Goal: Check status: Check status

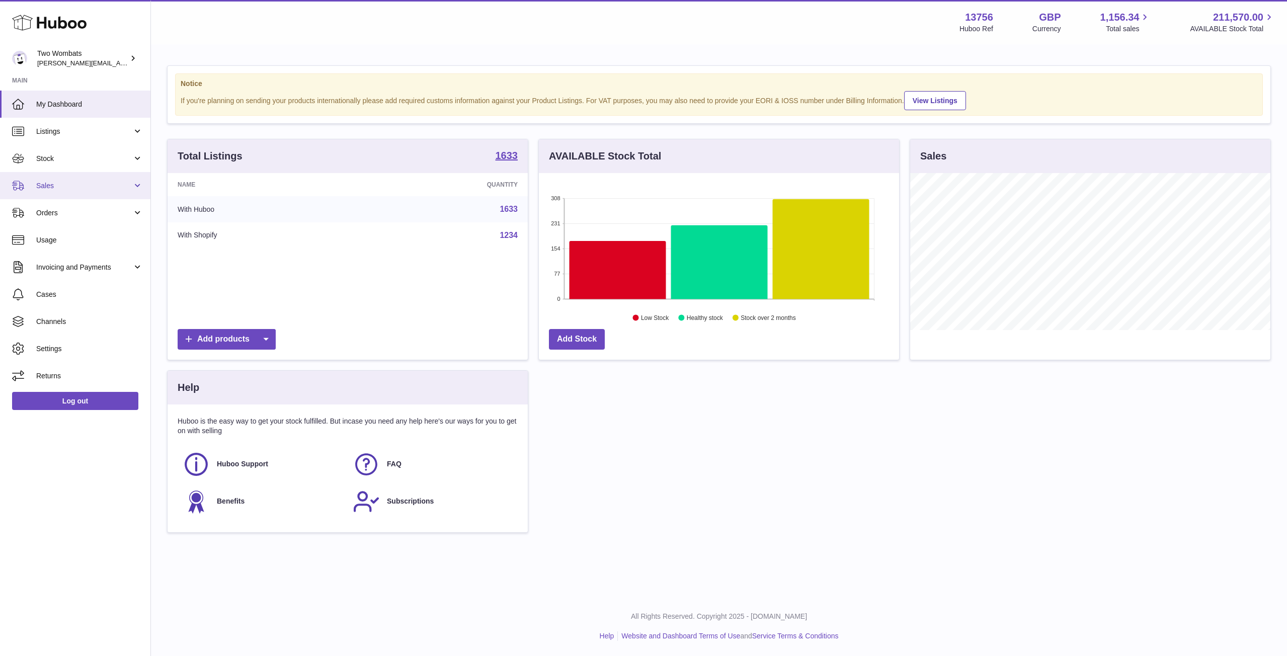
scroll to position [157, 360]
click at [136, 165] on link "Stock" at bounding box center [75, 158] width 150 height 27
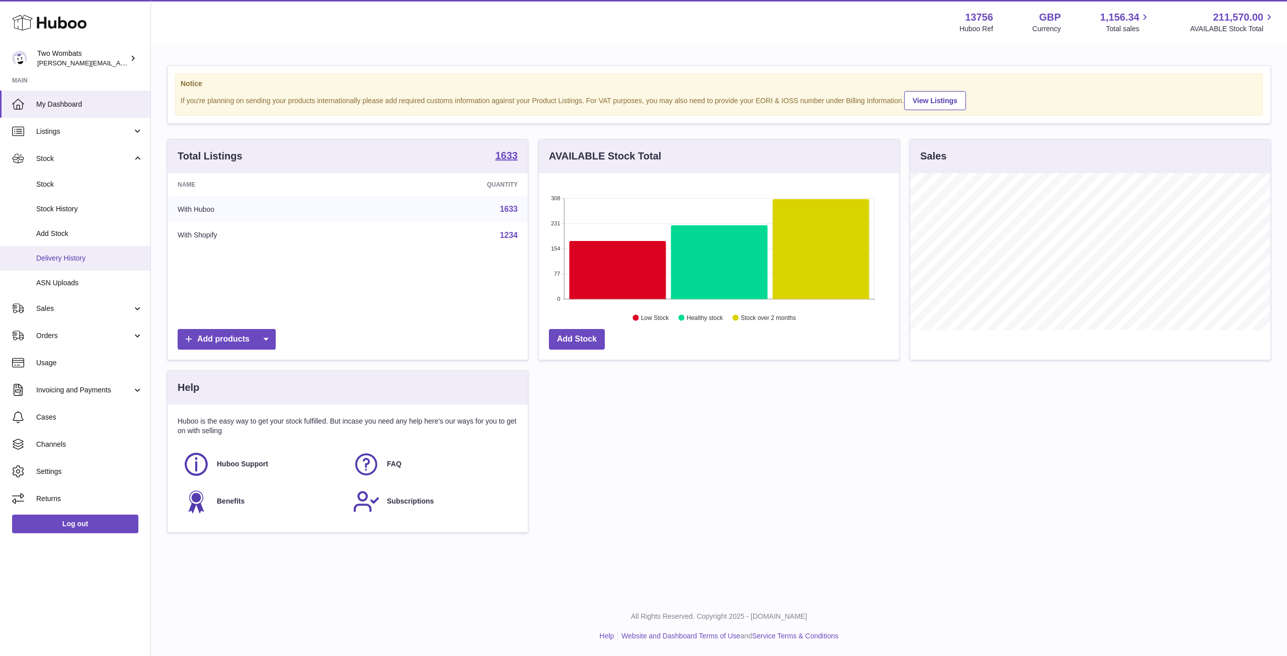
click at [100, 260] on span "Delivery History" at bounding box center [89, 259] width 107 height 10
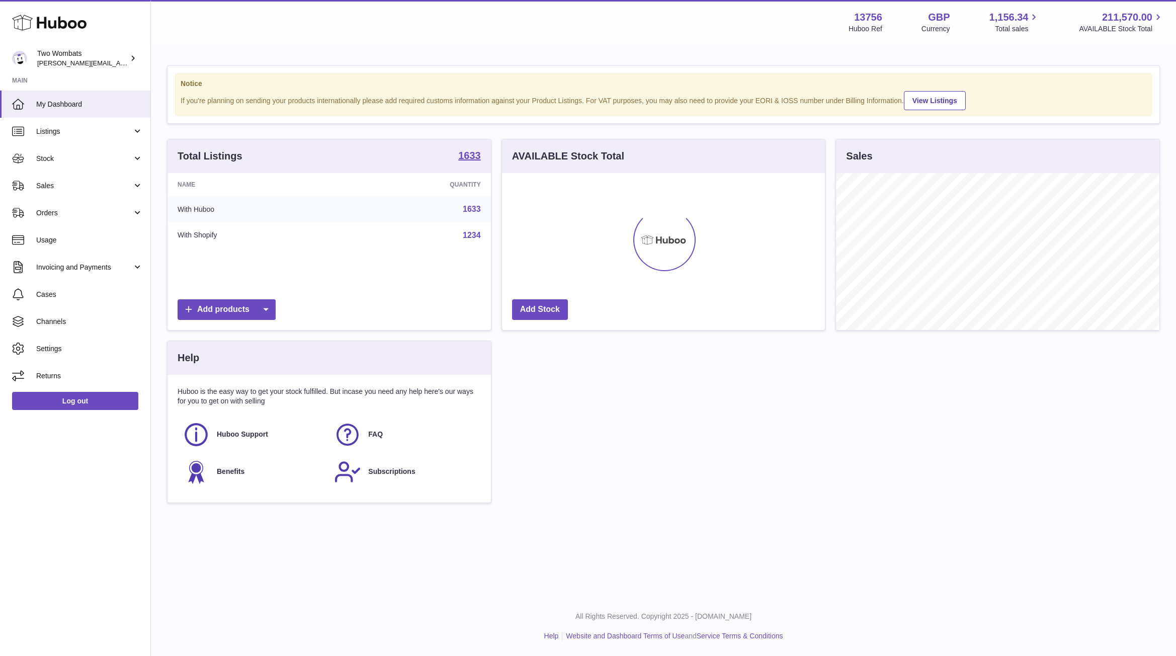
scroll to position [502968, 502801]
click at [139, 153] on link "Stock" at bounding box center [75, 158] width 150 height 27
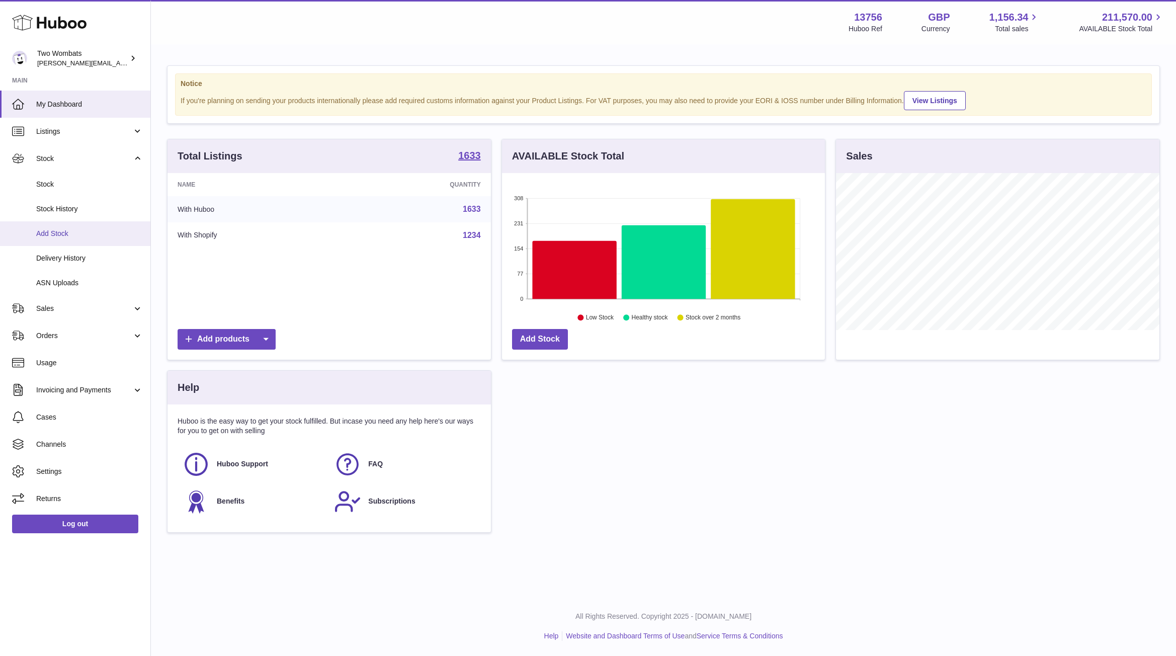
scroll to position [157, 323]
click at [92, 266] on link "Delivery History" at bounding box center [75, 258] width 150 height 25
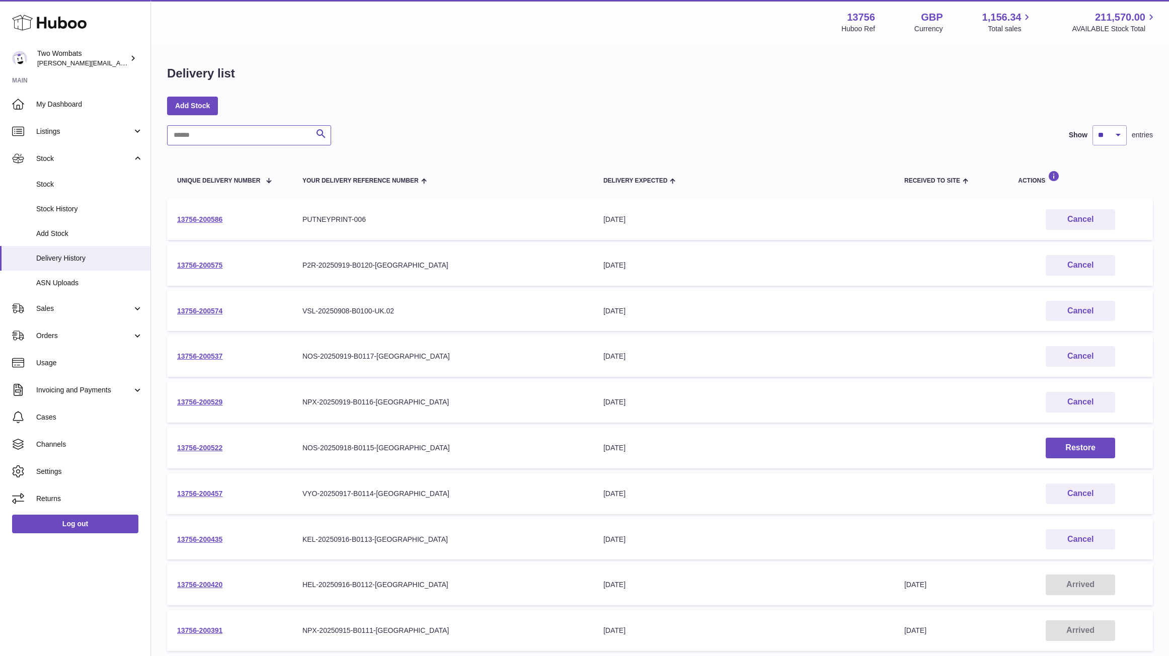
click at [222, 135] on input "text" at bounding box center [249, 135] width 164 height 20
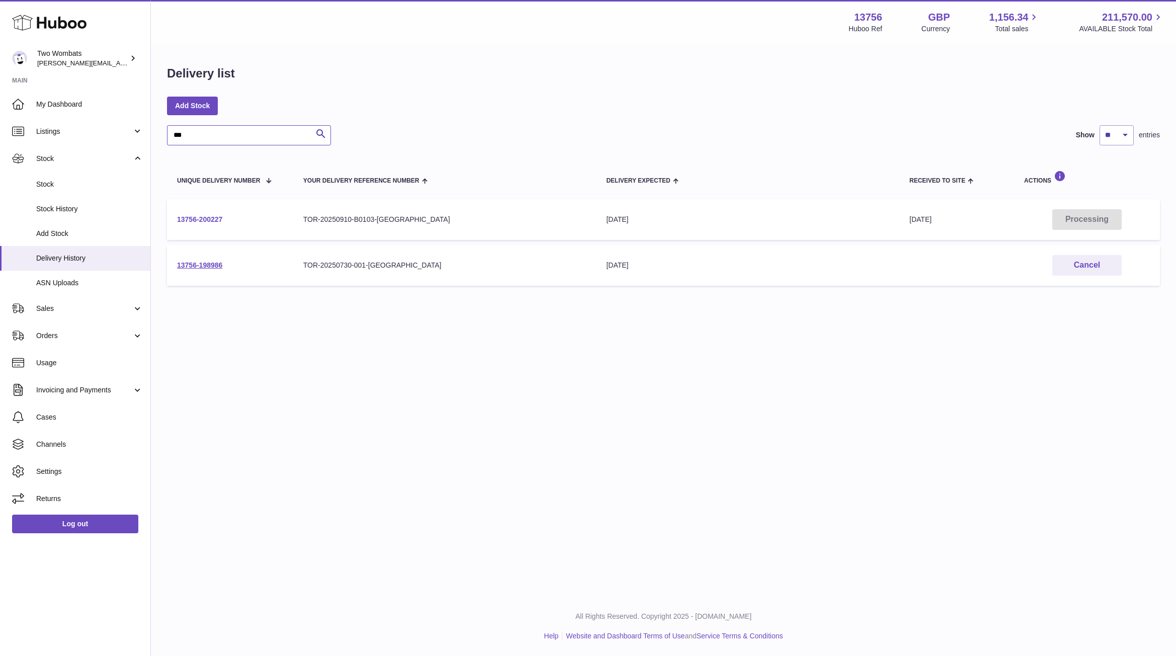
type input "***"
click at [196, 218] on link "13756-200227" at bounding box center [199, 219] width 45 height 8
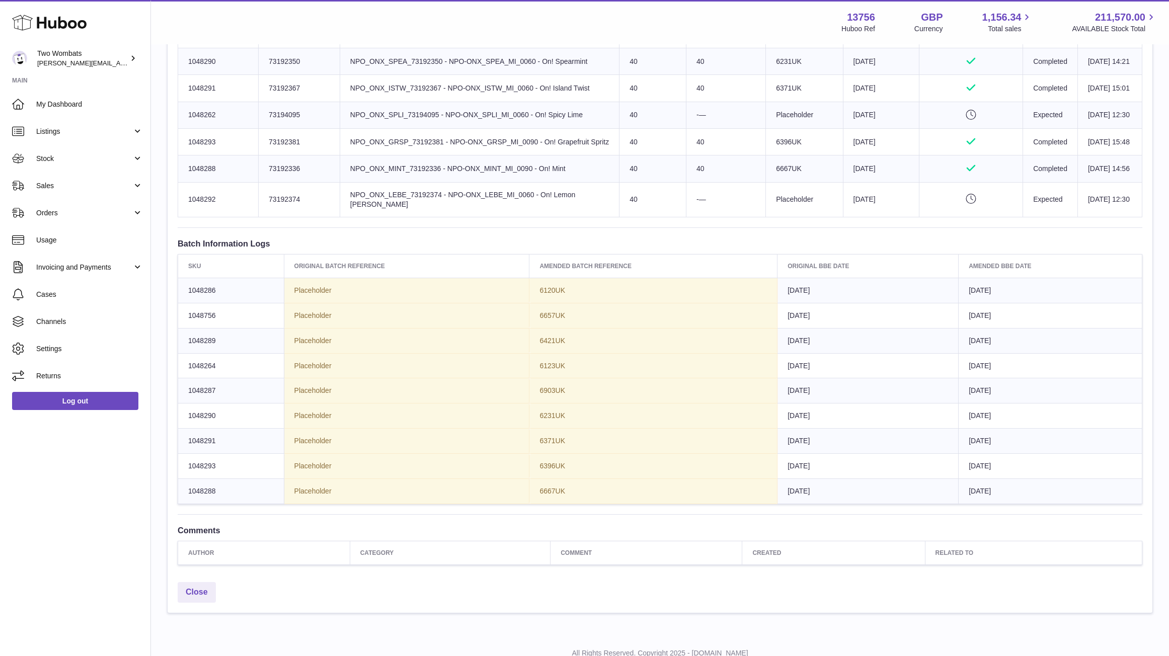
scroll to position [602, 0]
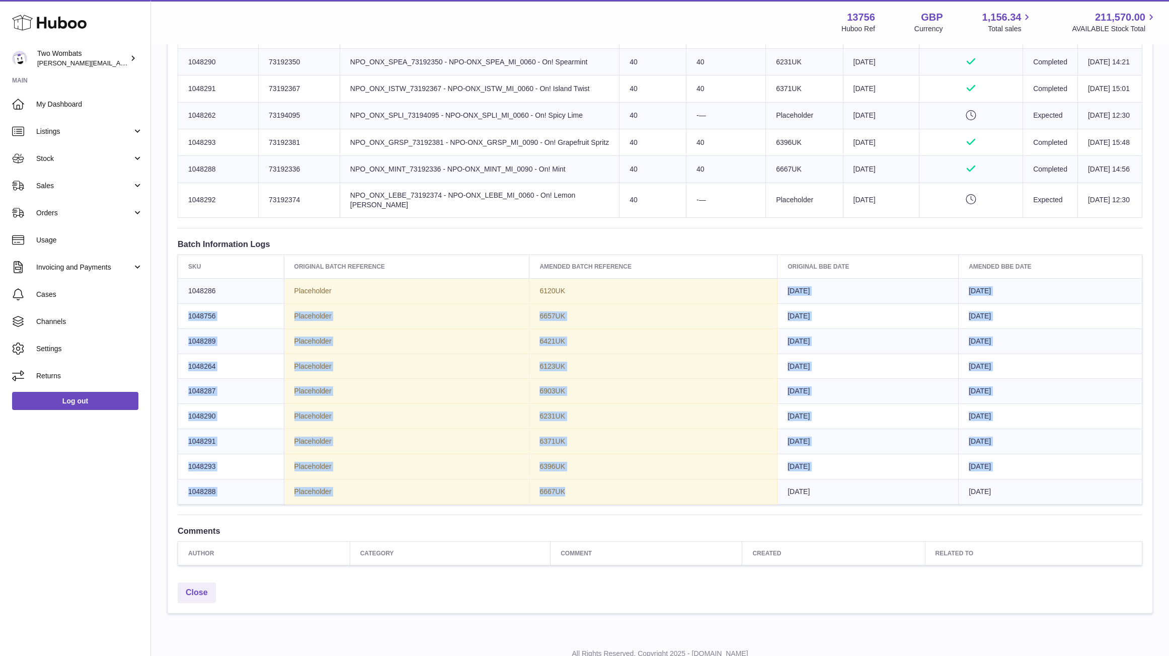
drag, startPoint x: 612, startPoint y: 569, endPoint x: 578, endPoint y: 361, distance: 210.6
click at [578, 361] on tbody "1048286 Placeholder 6120UK 2026-09-01 2026-09-01 1048756 Placeholder 6657UK 202…" at bounding box center [660, 391] width 964 height 226
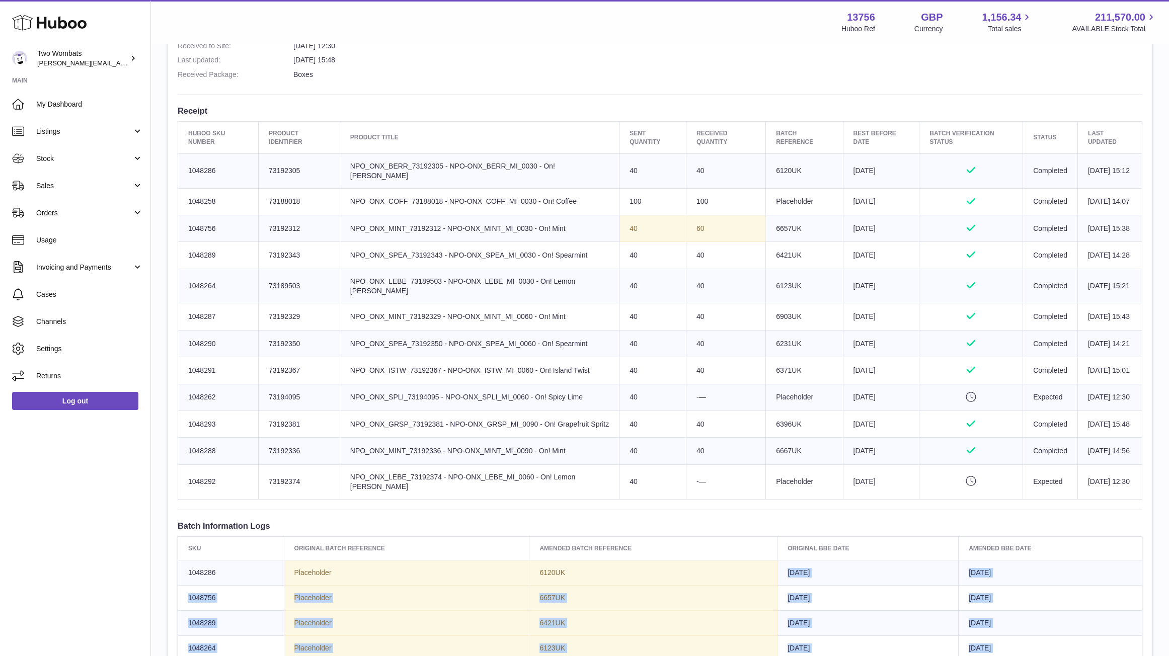
scroll to position [303, 0]
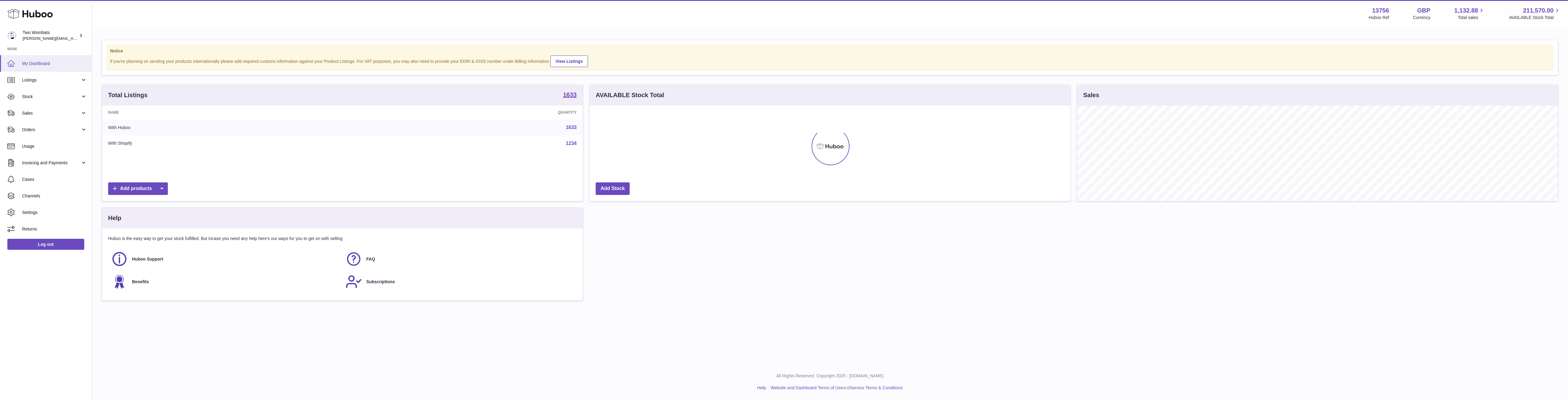
scroll to position [96, 481]
click at [82, 94] on link "Stock" at bounding box center [46, 96] width 91 height 16
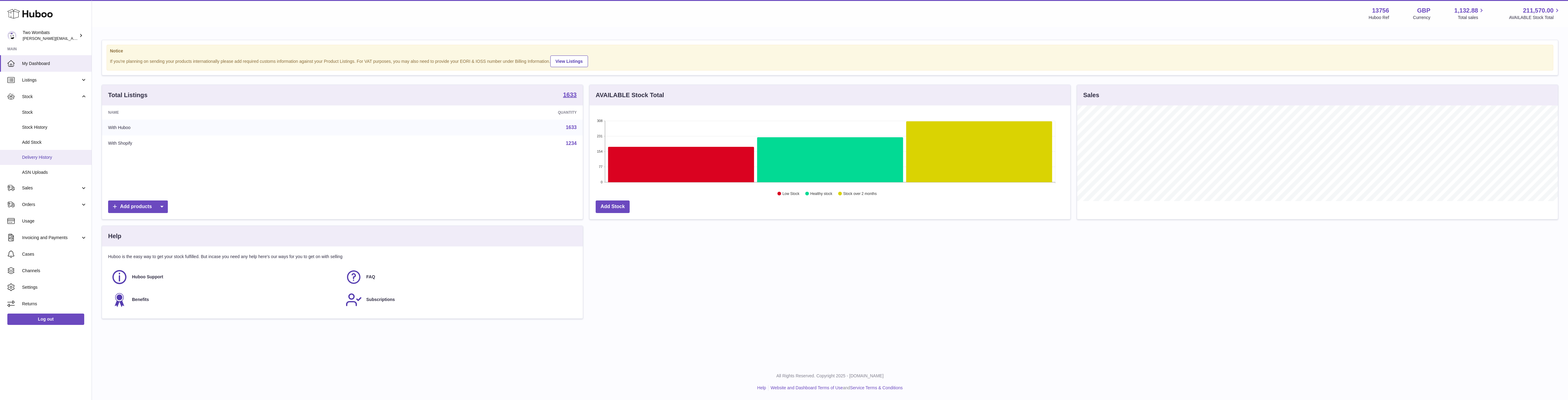
click at [60, 156] on span "Delivery History" at bounding box center [54, 158] width 65 height 6
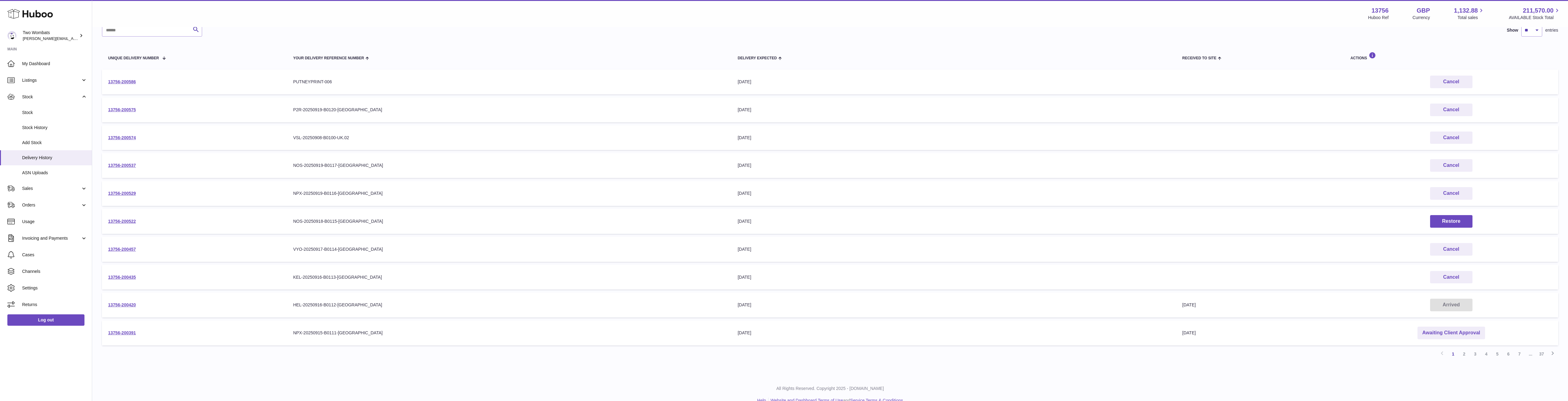
scroll to position [52, 0]
click at [120, 333] on link "13756-200391" at bounding box center [122, 332] width 27 height 5
click at [1465, 353] on link "2" at bounding box center [1464, 353] width 11 height 11
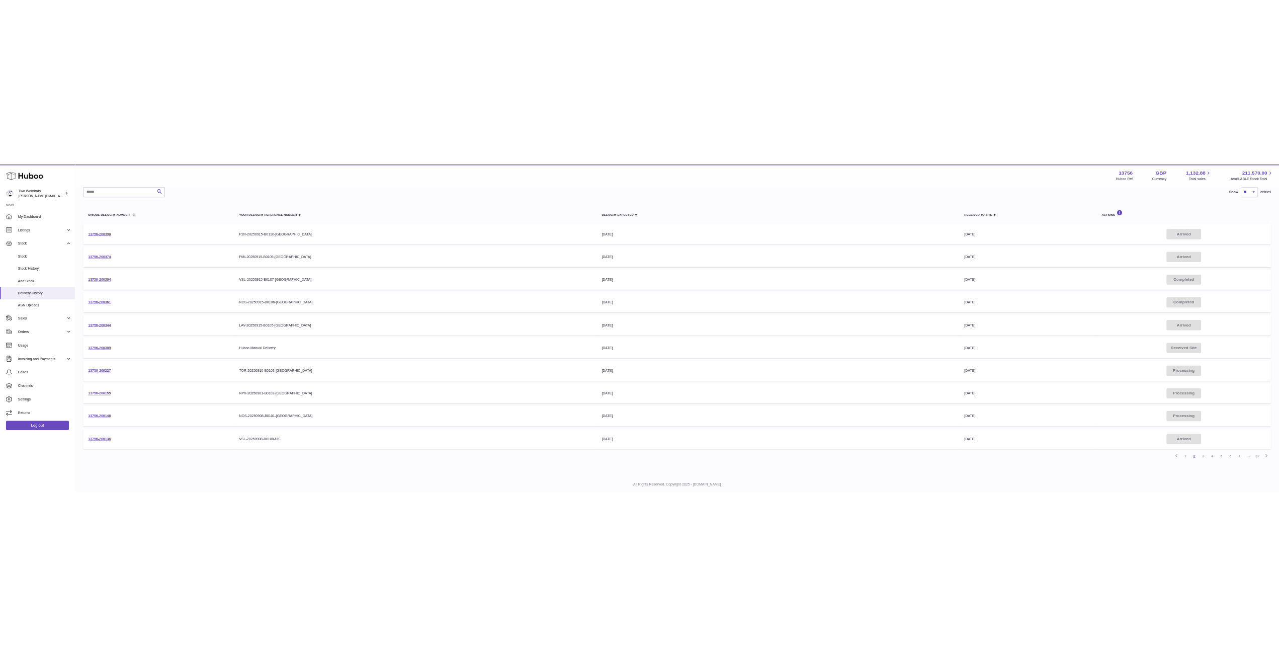
scroll to position [79, 0]
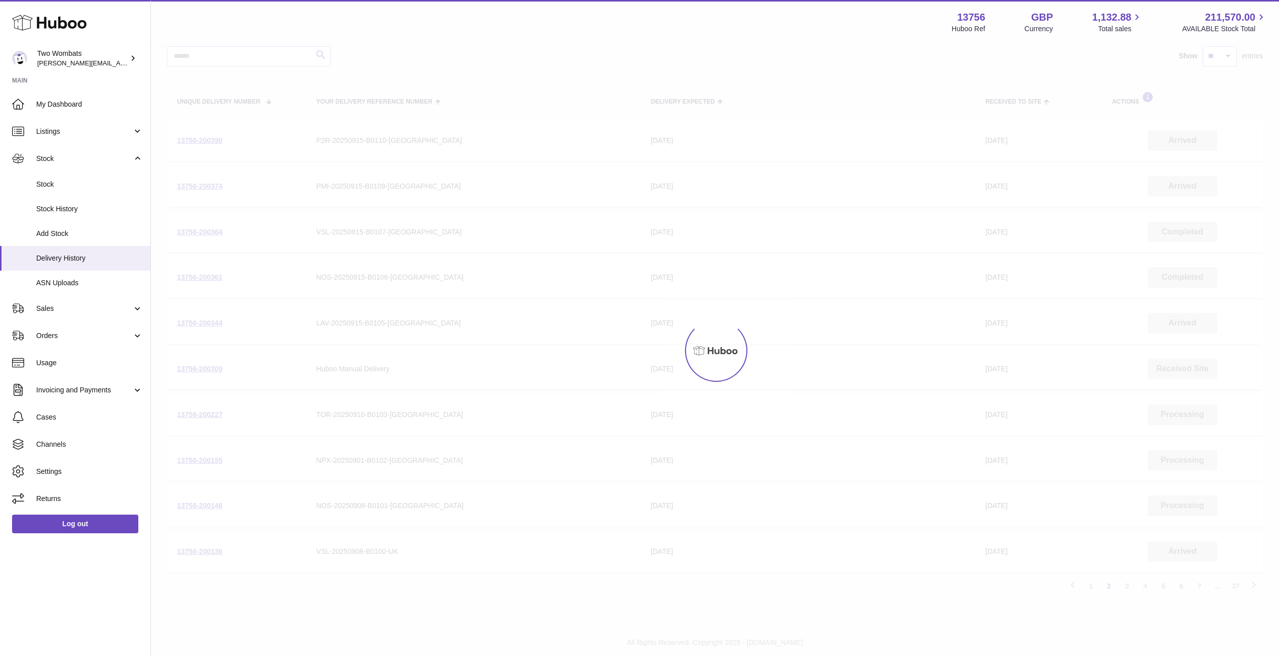
scroll to position [86, 0]
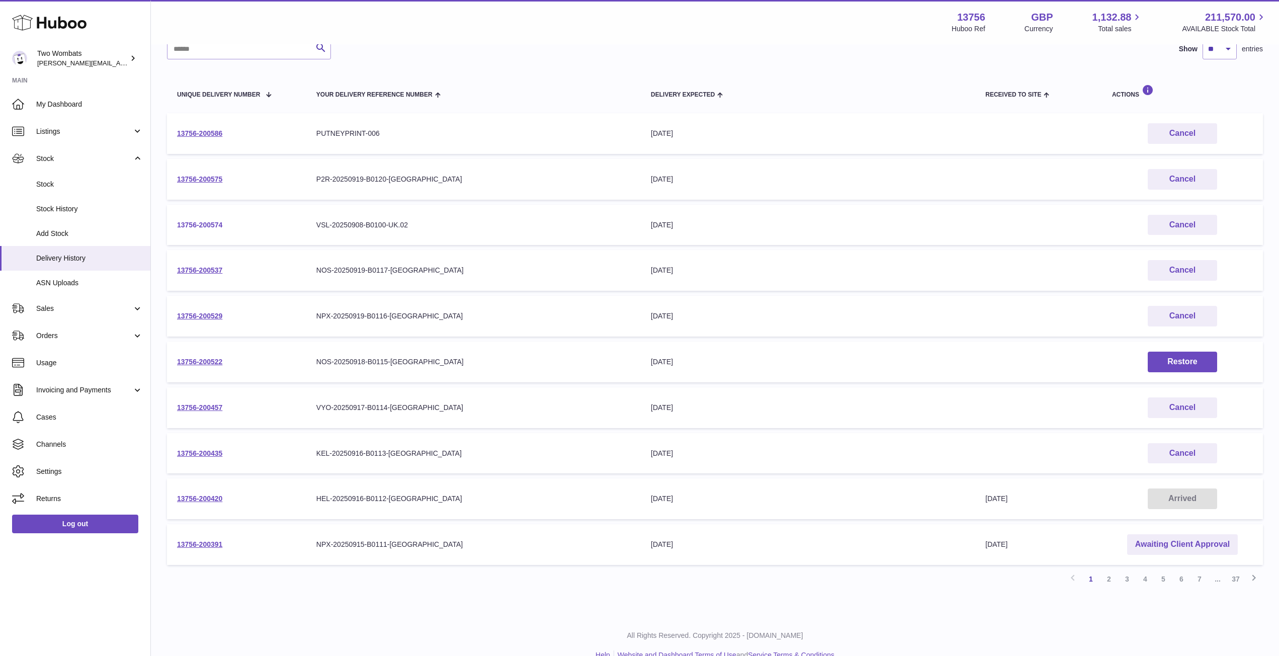
click at [209, 227] on link "13756-200574" at bounding box center [199, 225] width 45 height 8
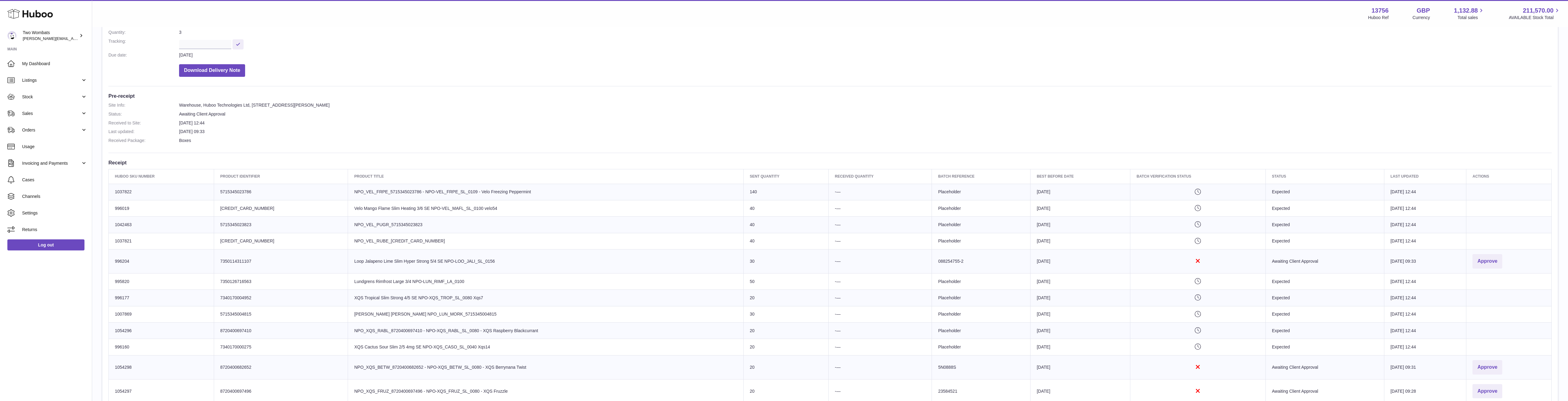
scroll to position [185, 0]
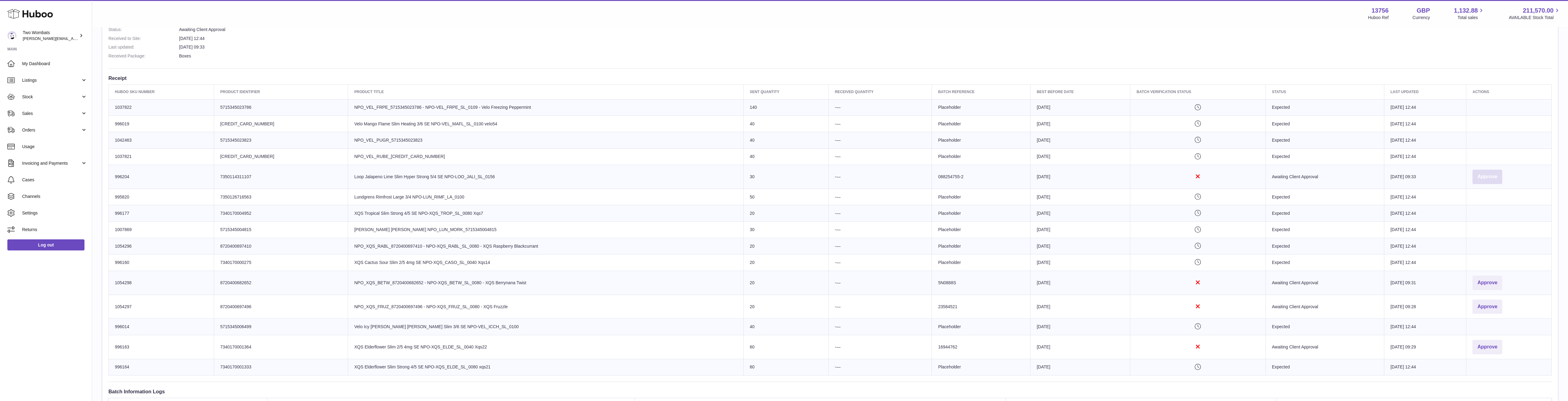
click at [1484, 179] on button "Approve" at bounding box center [1487, 177] width 30 height 15
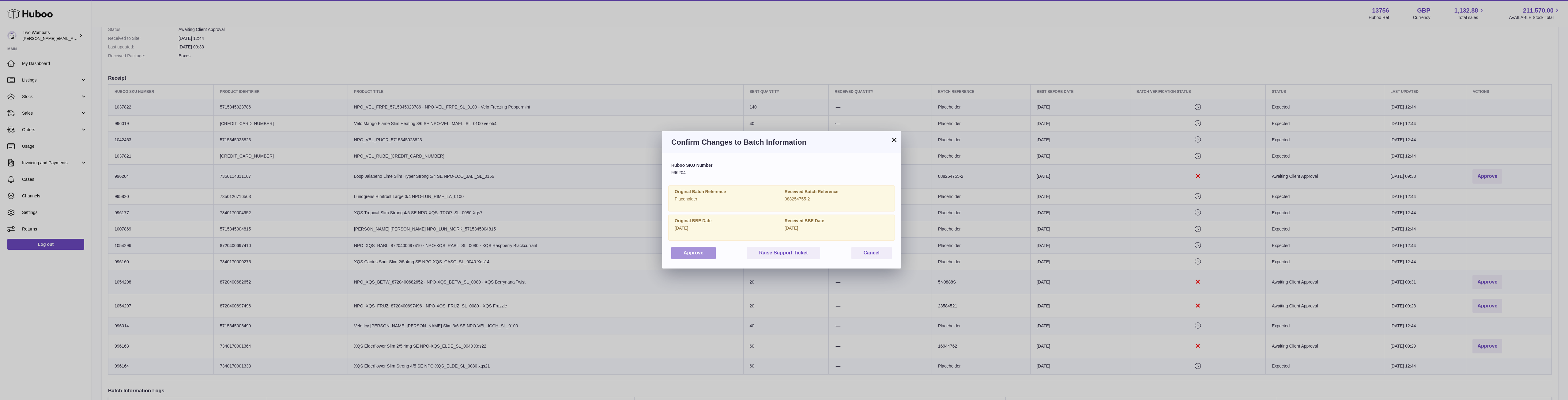
click at [694, 250] on button "Approve" at bounding box center [693, 253] width 44 height 13
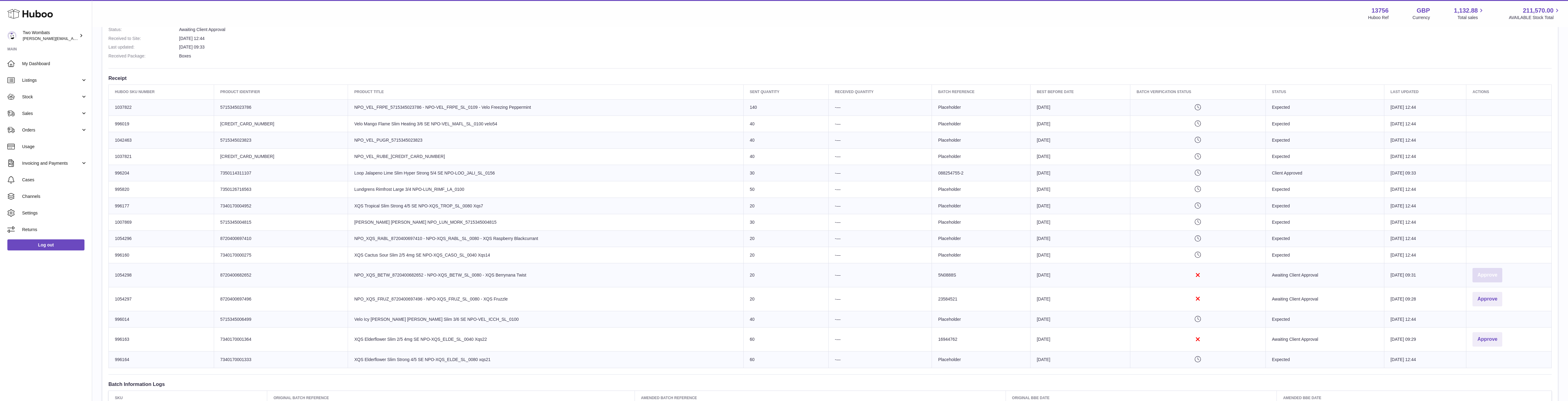
click at [1483, 272] on button "Approve" at bounding box center [1487, 275] width 30 height 15
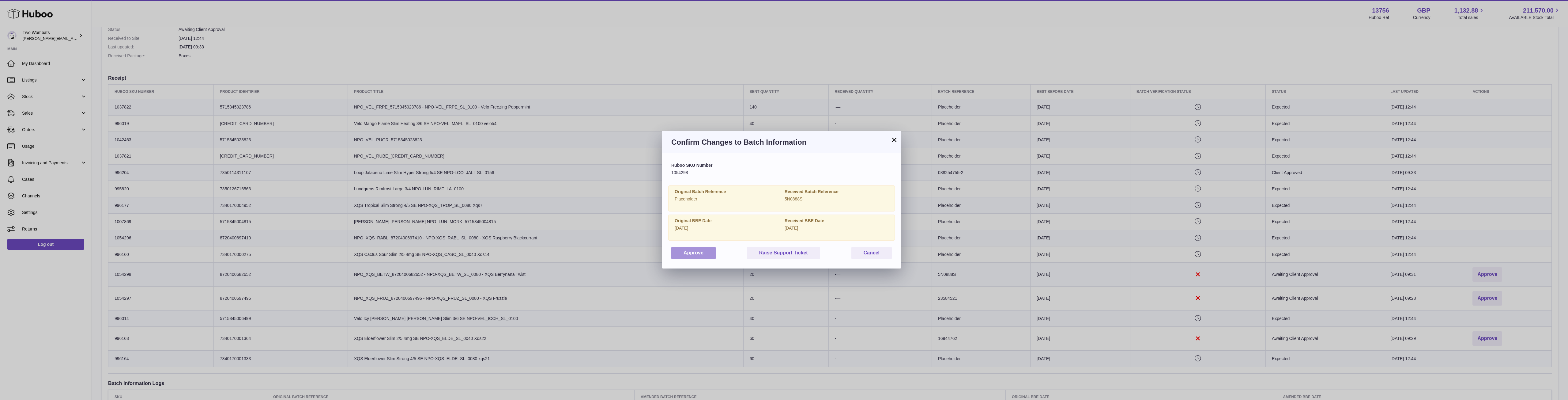
click at [704, 254] on button "Approve" at bounding box center [693, 253] width 44 height 13
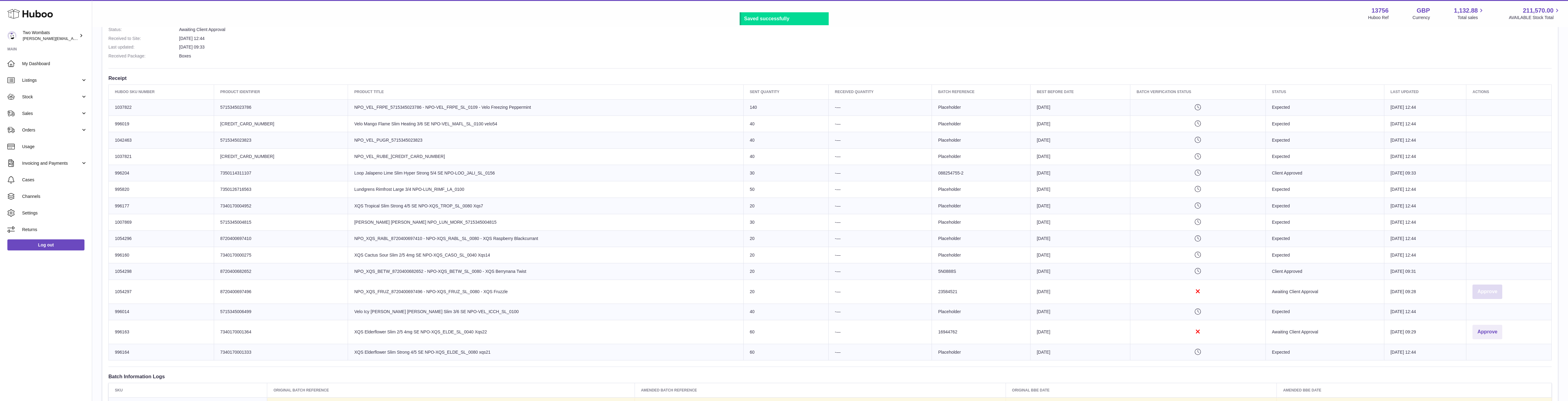
click at [1492, 284] on button "Approve" at bounding box center [1487, 292] width 30 height 15
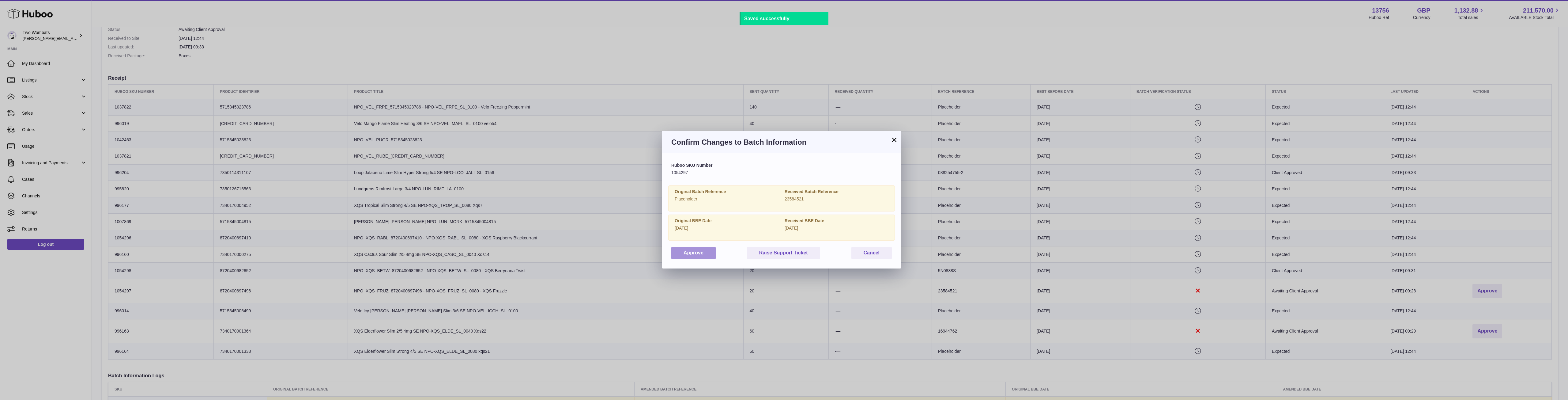
click at [700, 254] on button "Approve" at bounding box center [693, 253] width 44 height 13
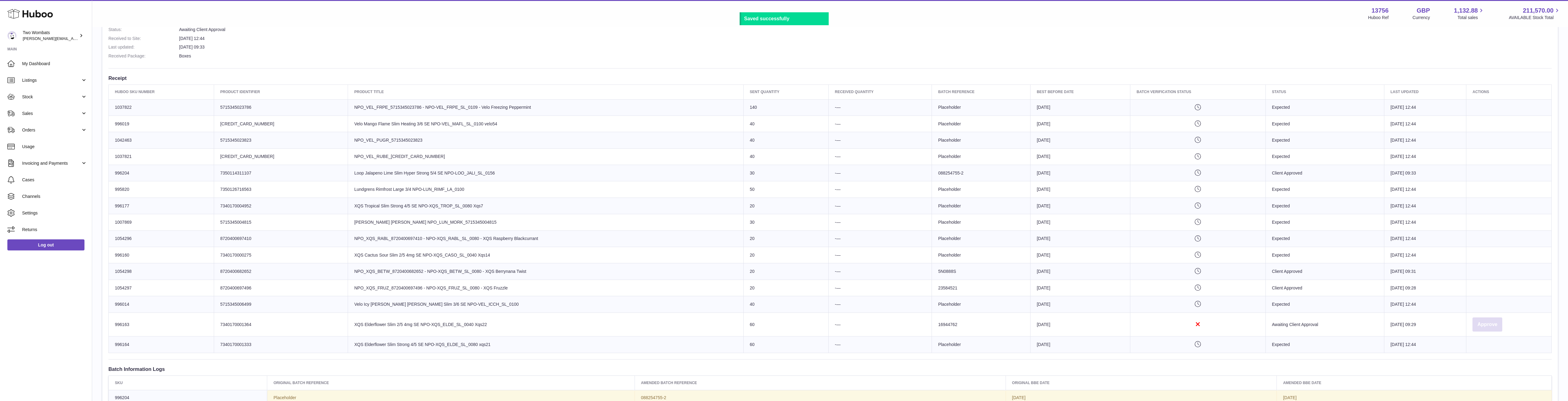
click at [1478, 320] on button "Approve" at bounding box center [1487, 325] width 30 height 15
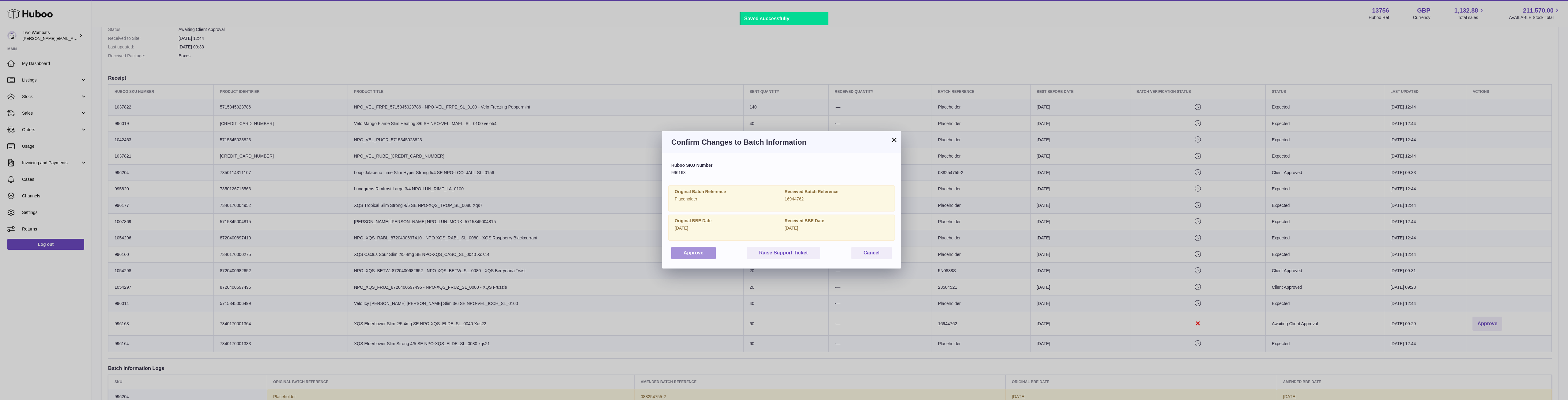
click at [702, 257] on button "Approve" at bounding box center [693, 253] width 44 height 13
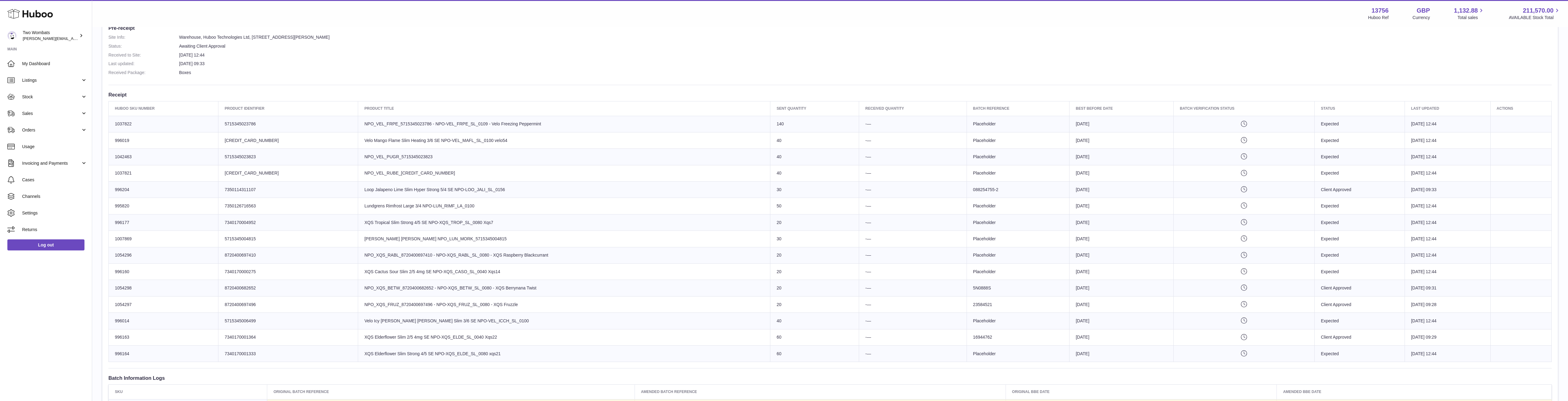
scroll to position [168, 0]
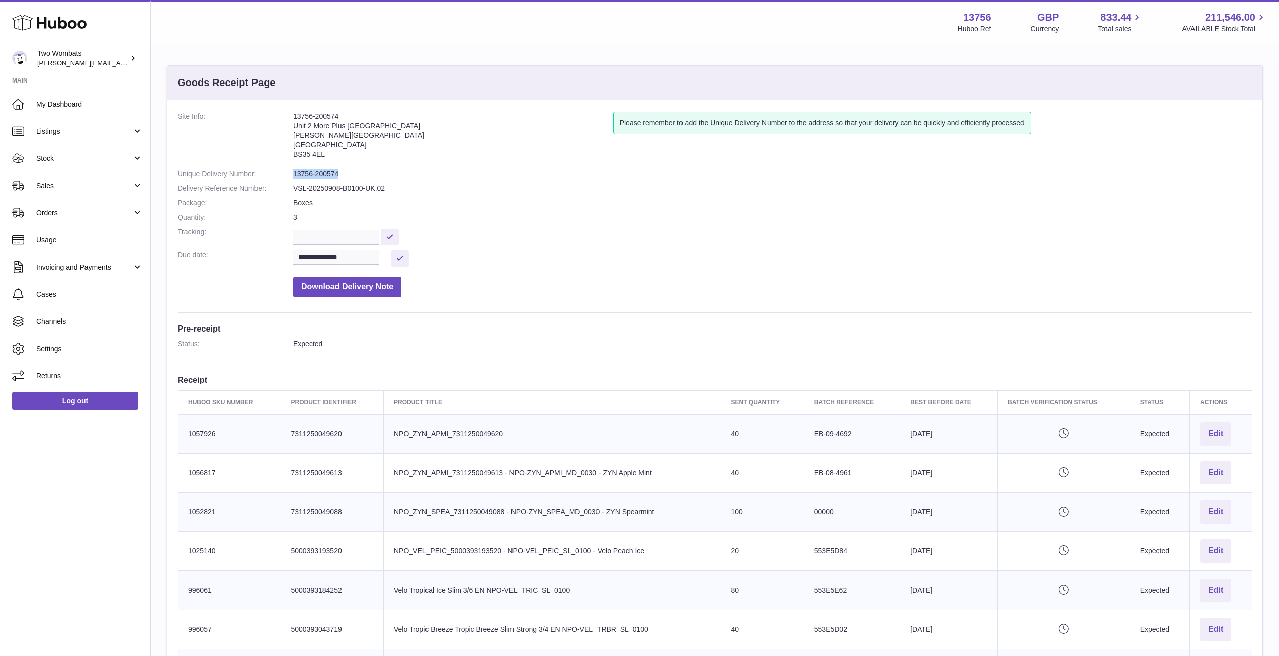
drag, startPoint x: 338, startPoint y: 174, endPoint x: 287, endPoint y: 172, distance: 50.9
click at [287, 172] on dl "**********" at bounding box center [715, 207] width 1075 height 191
copy dl "13756-200574"
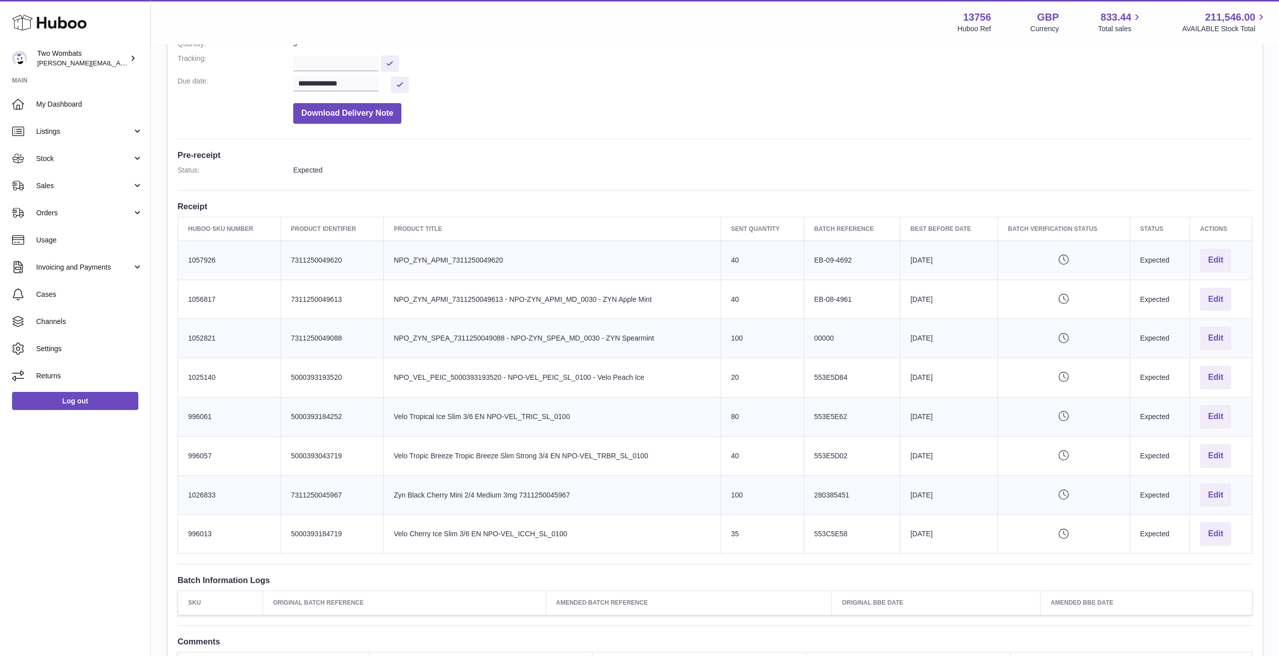
scroll to position [200, 0]
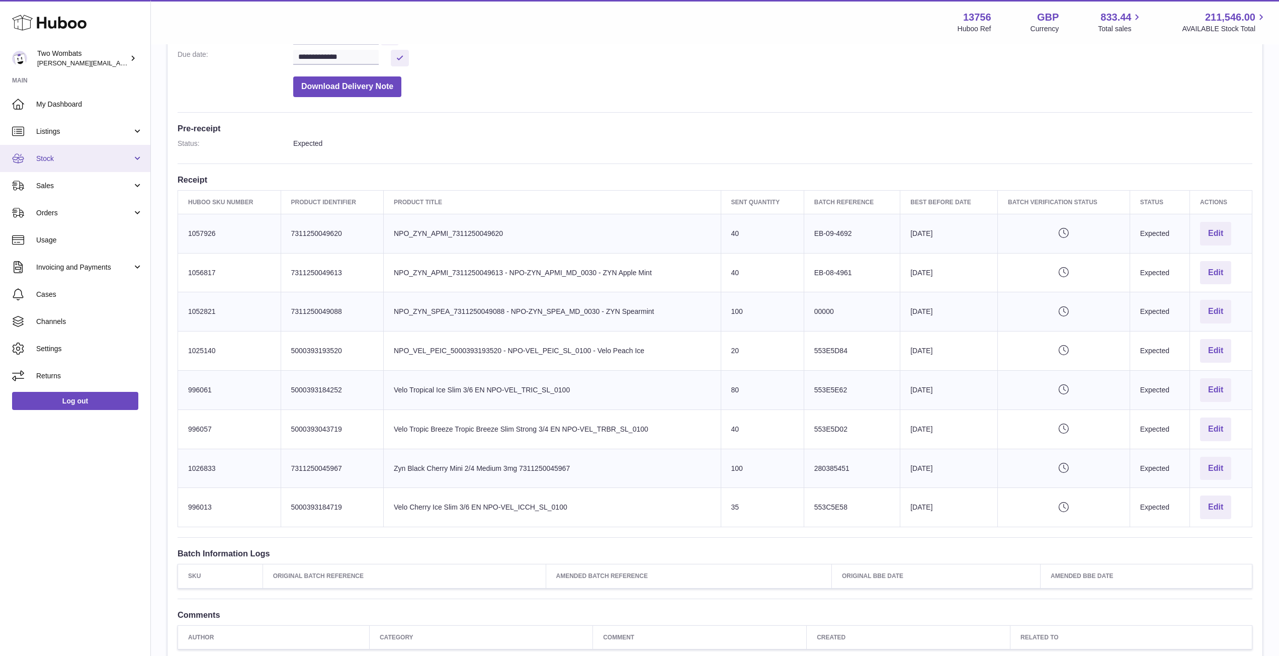
click at [127, 155] on span "Stock" at bounding box center [84, 159] width 96 height 10
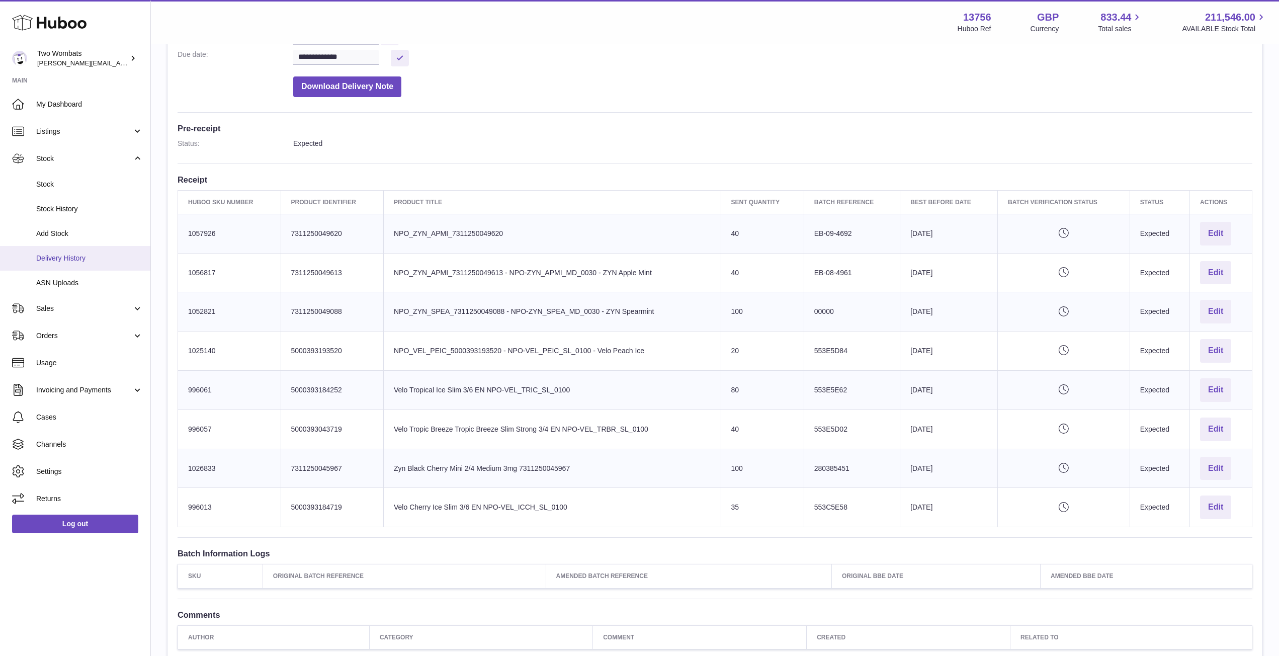
click at [99, 262] on span "Delivery History" at bounding box center [89, 259] width 107 height 10
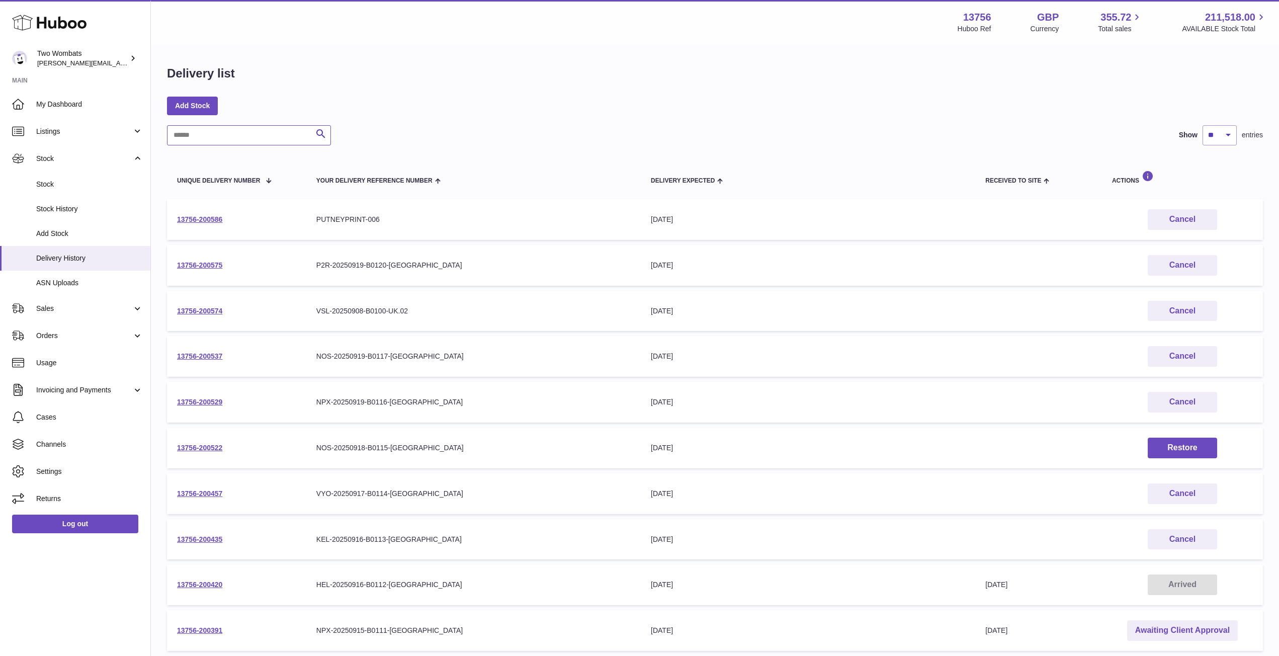
click at [247, 138] on input "text" at bounding box center [249, 135] width 164 height 20
paste input "**********"
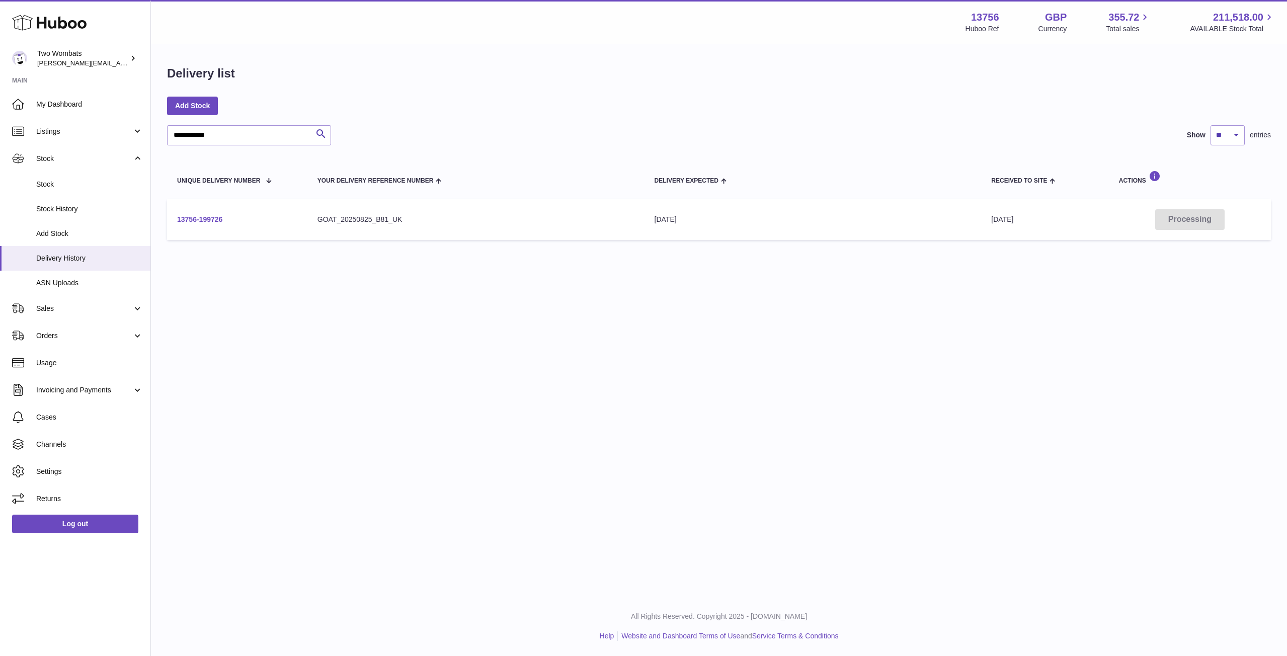
click at [197, 217] on link "13756-199726" at bounding box center [199, 219] width 45 height 8
drag, startPoint x: 246, startPoint y: 125, endPoint x: 155, endPoint y: 134, distance: 90.6
click at [155, 134] on div "Delivery list Add Stock * Search Show ** ** ** *** entries Unique Delivery Numb…" at bounding box center [719, 155] width 1136 height 220
type input "*"
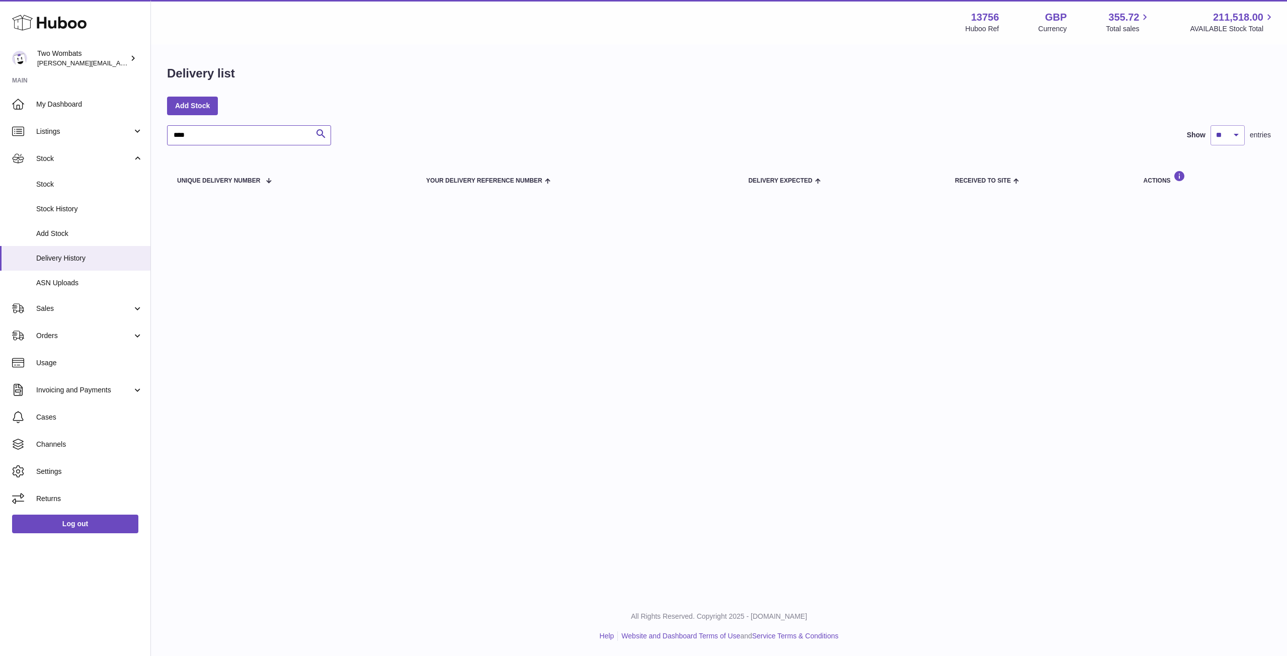
click at [196, 137] on input "****" at bounding box center [249, 135] width 164 height 20
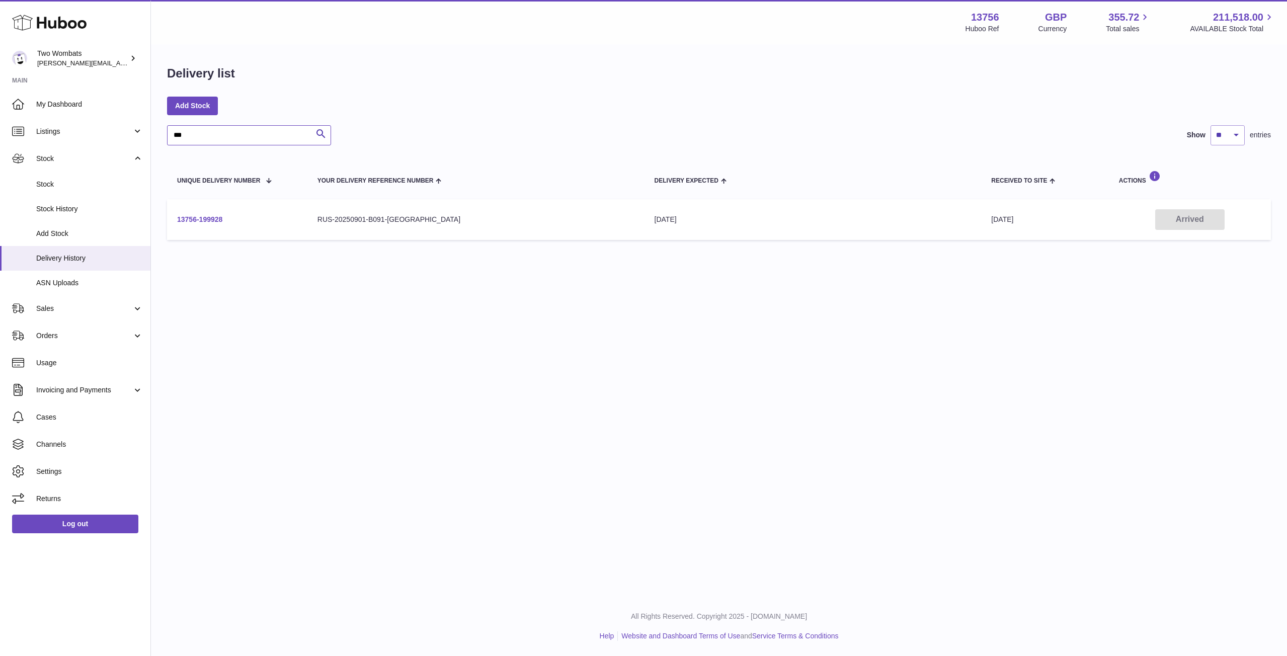
type input "***"
click at [207, 217] on link "13756-199928" at bounding box center [199, 219] width 45 height 8
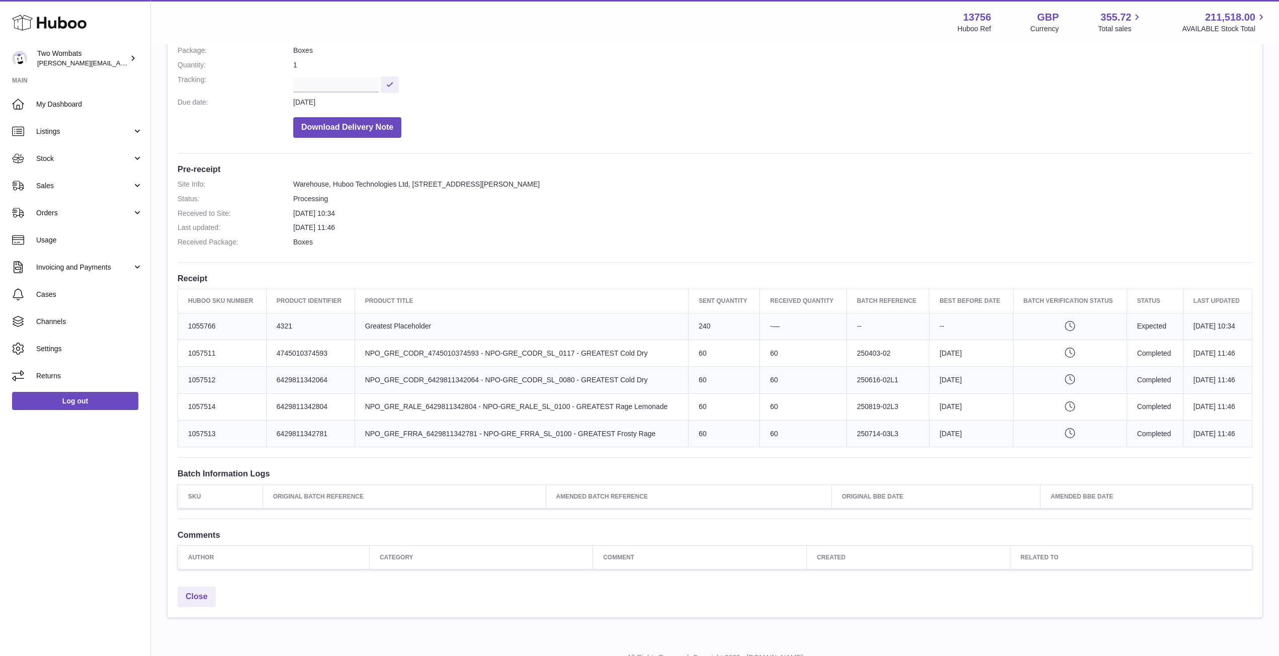
scroll to position [150, 0]
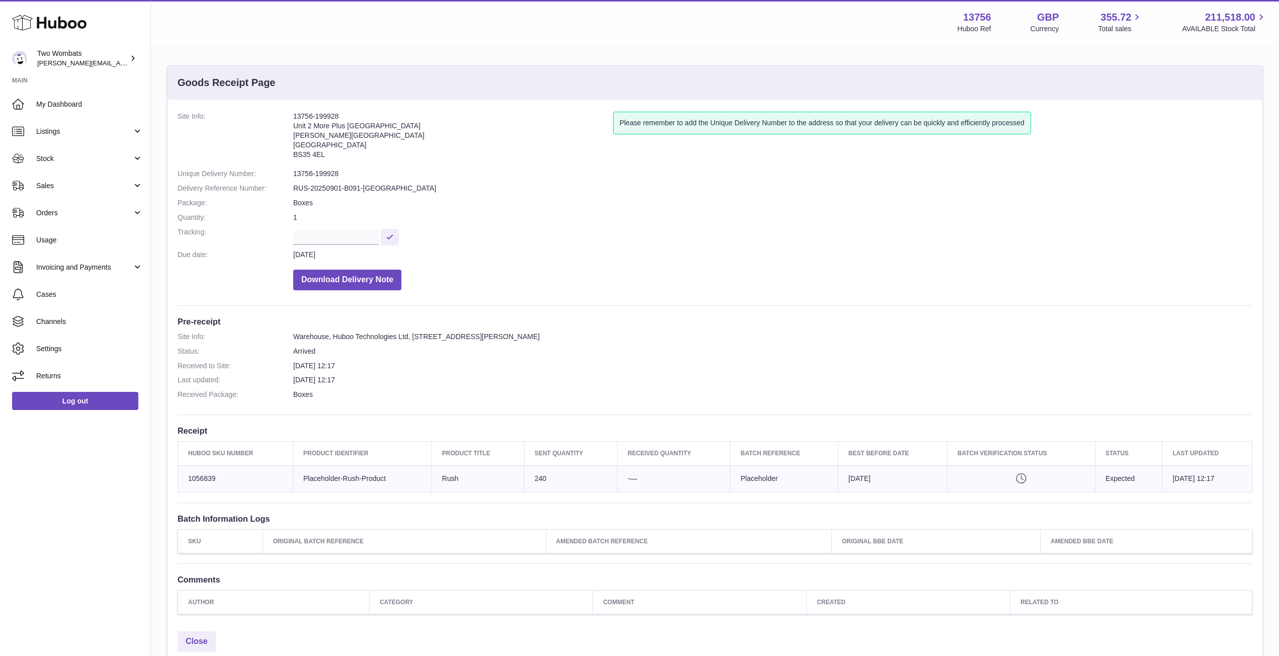
drag, startPoint x: 339, startPoint y: 116, endPoint x: 293, endPoint y: 114, distance: 45.8
click at [293, 114] on address "13756-199928 Unit 2 More Plus [GEOGRAPHIC_DATA][PERSON_NAME][STREET_ADDRESS]" at bounding box center [453, 138] width 320 height 52
copy address "13756-199928"
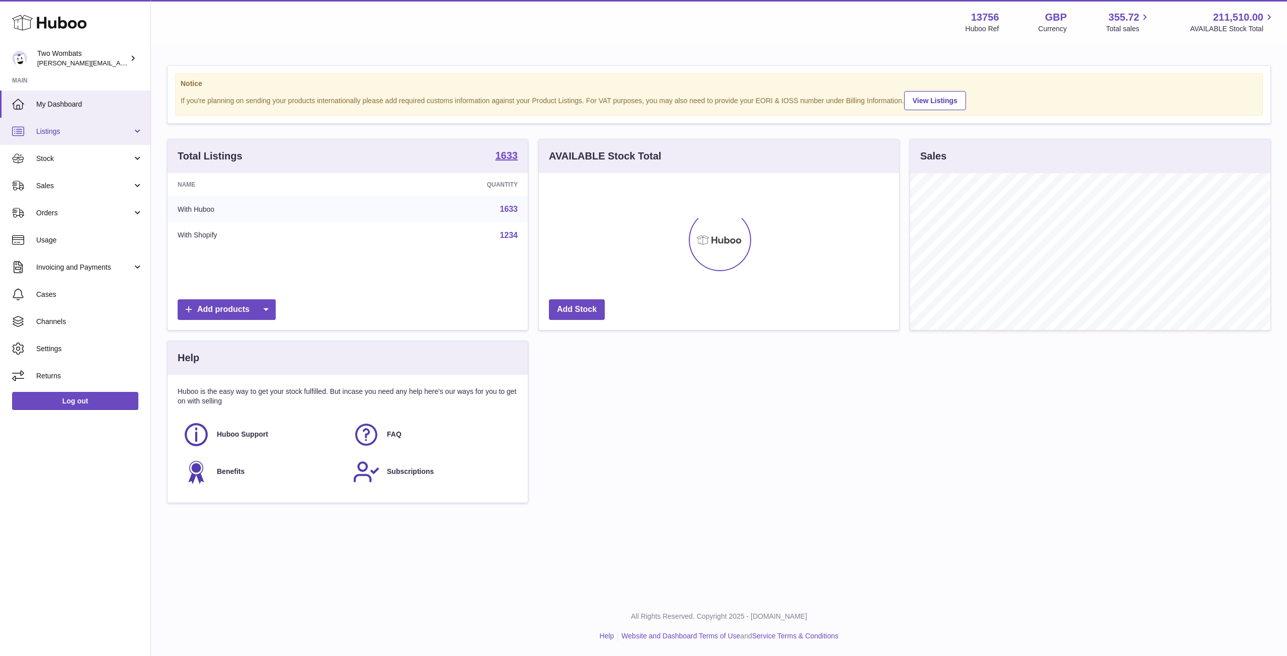
scroll to position [157, 360]
click at [138, 156] on link "Stock" at bounding box center [75, 158] width 150 height 27
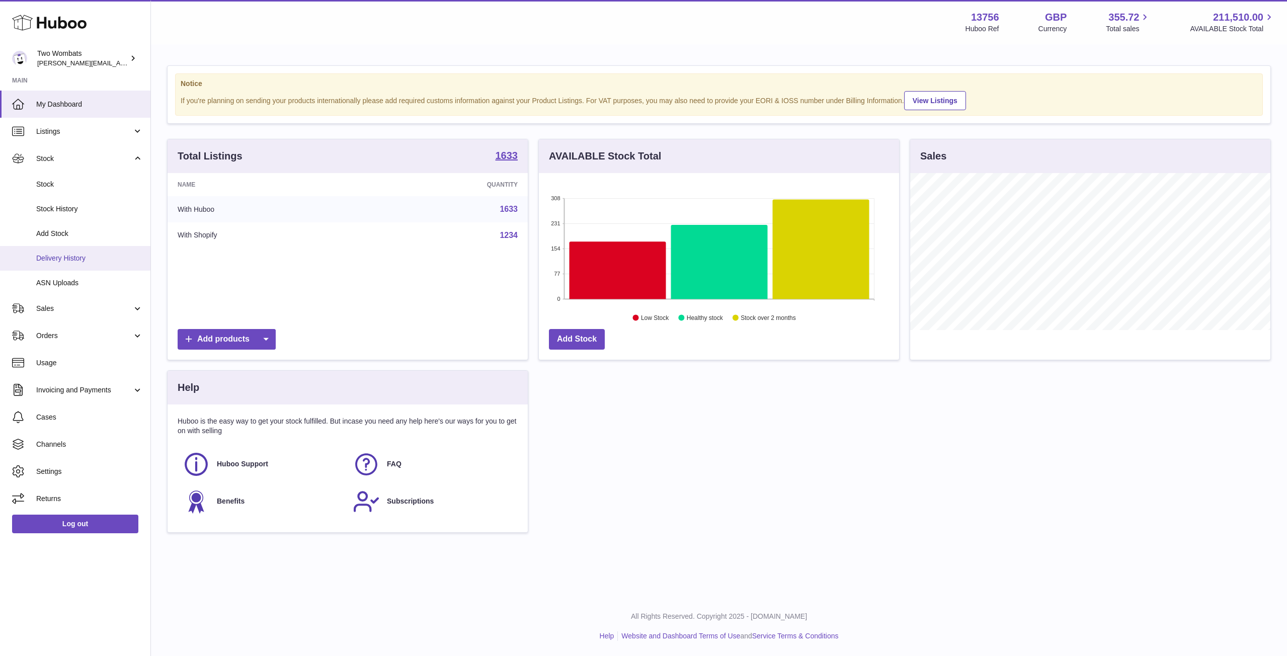
click at [97, 250] on link "Delivery History" at bounding box center [75, 258] width 150 height 25
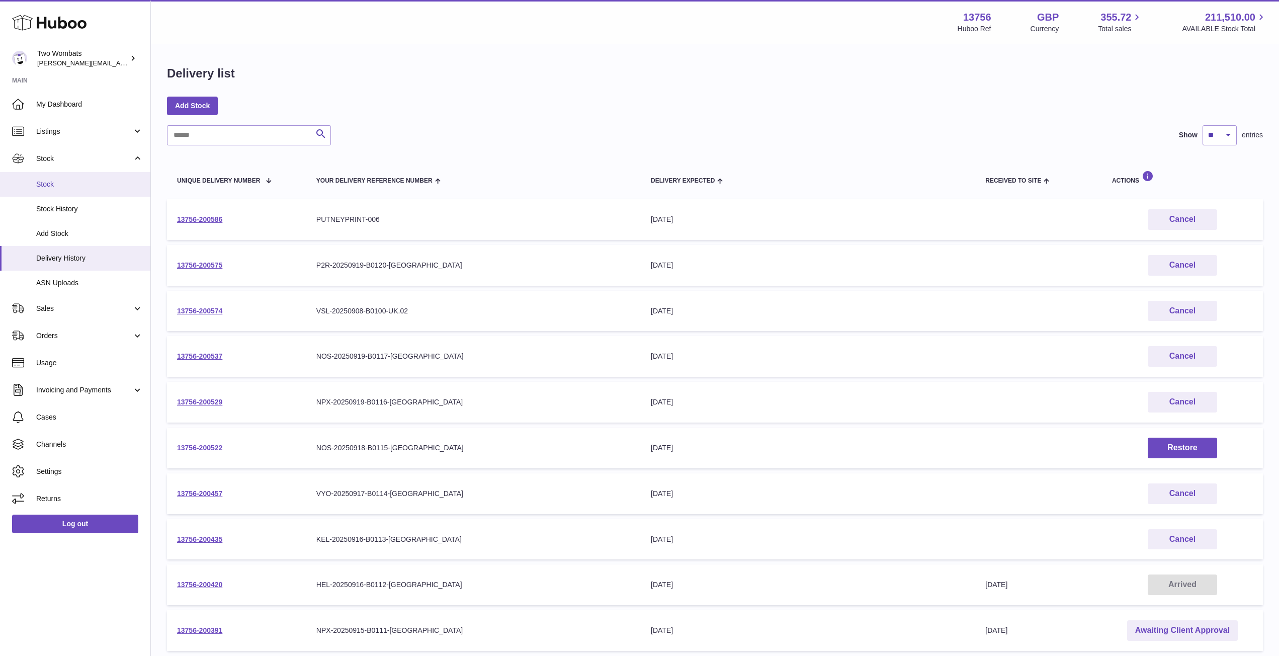
click at [69, 181] on span "Stock" at bounding box center [89, 185] width 107 height 10
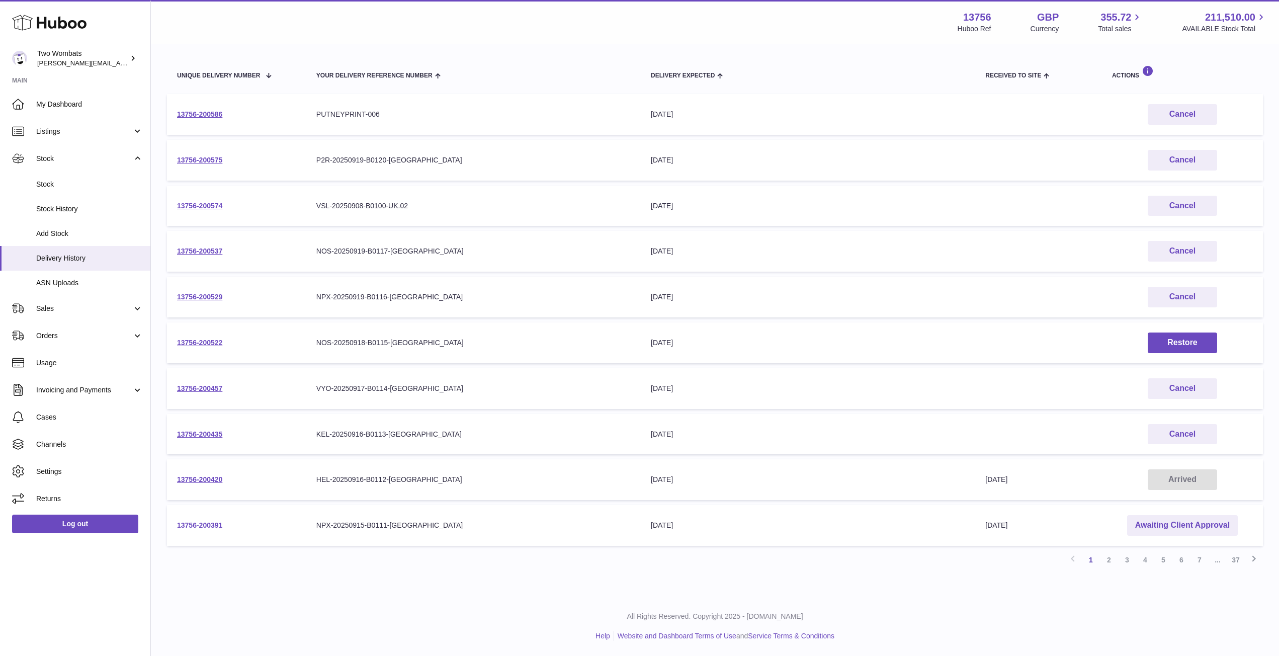
click at [210, 525] on link "13756-200391" at bounding box center [199, 525] width 45 height 8
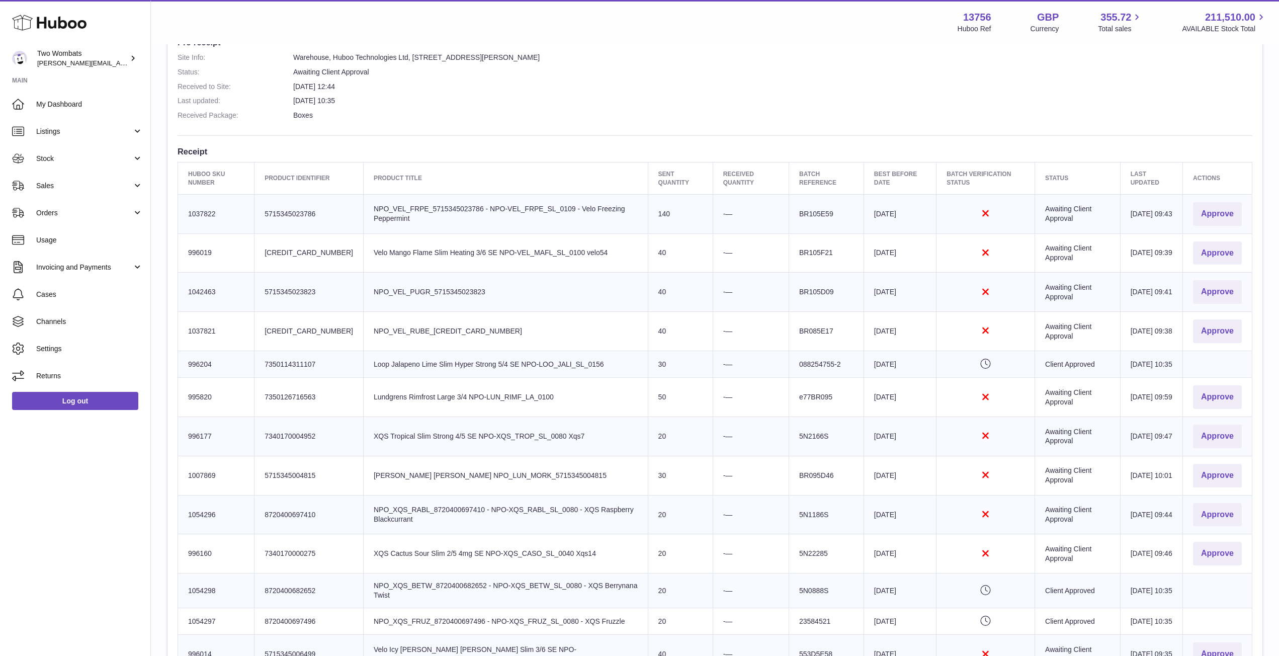
scroll to position [278, 0]
click at [1211, 209] on button "Approve" at bounding box center [1217, 215] width 49 height 24
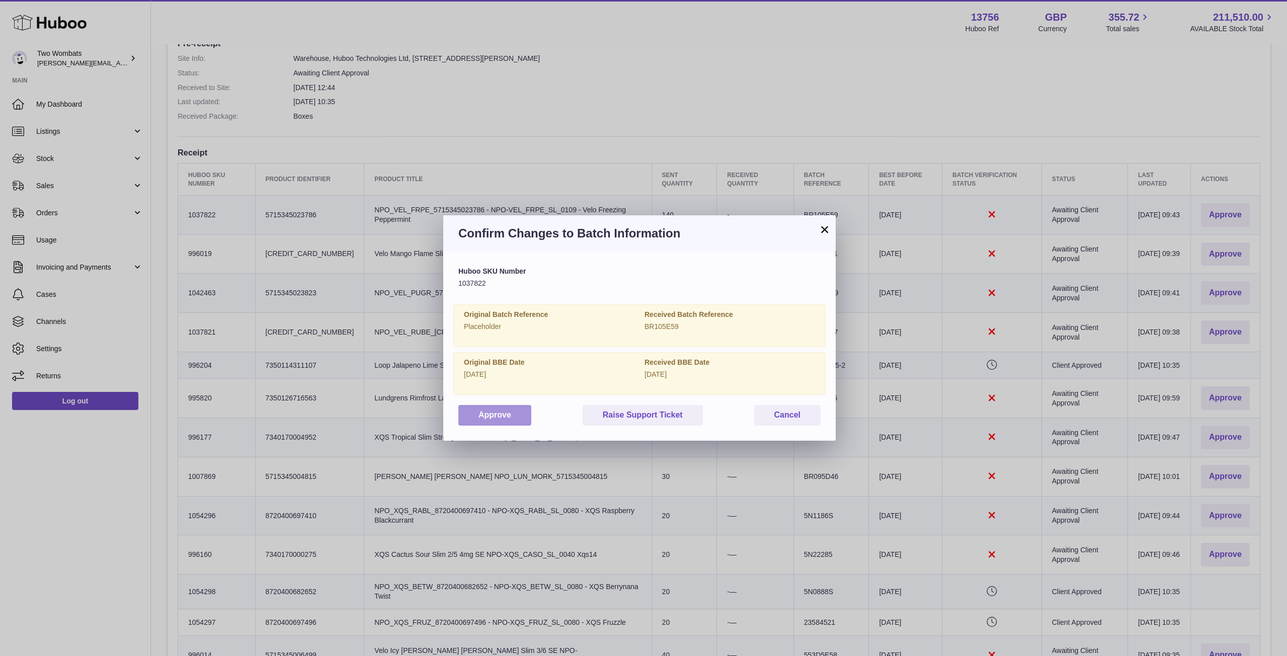
click at [496, 416] on button "Approve" at bounding box center [494, 415] width 73 height 21
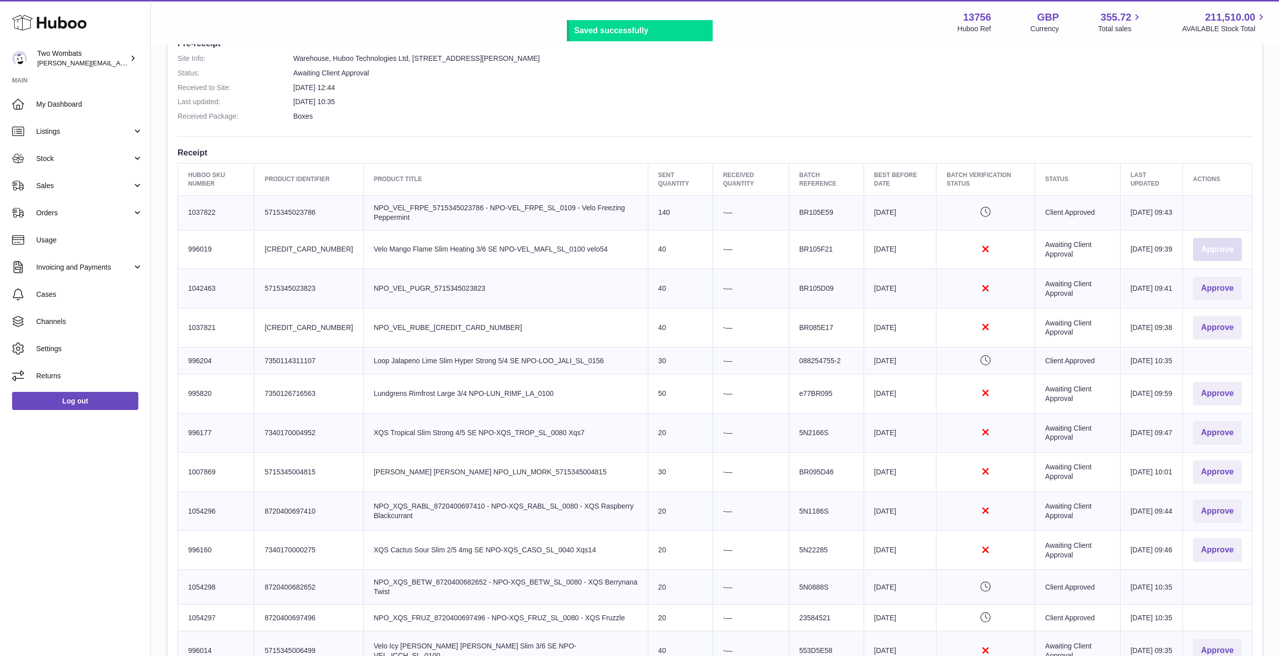
click at [1224, 245] on button "Approve" at bounding box center [1217, 250] width 49 height 24
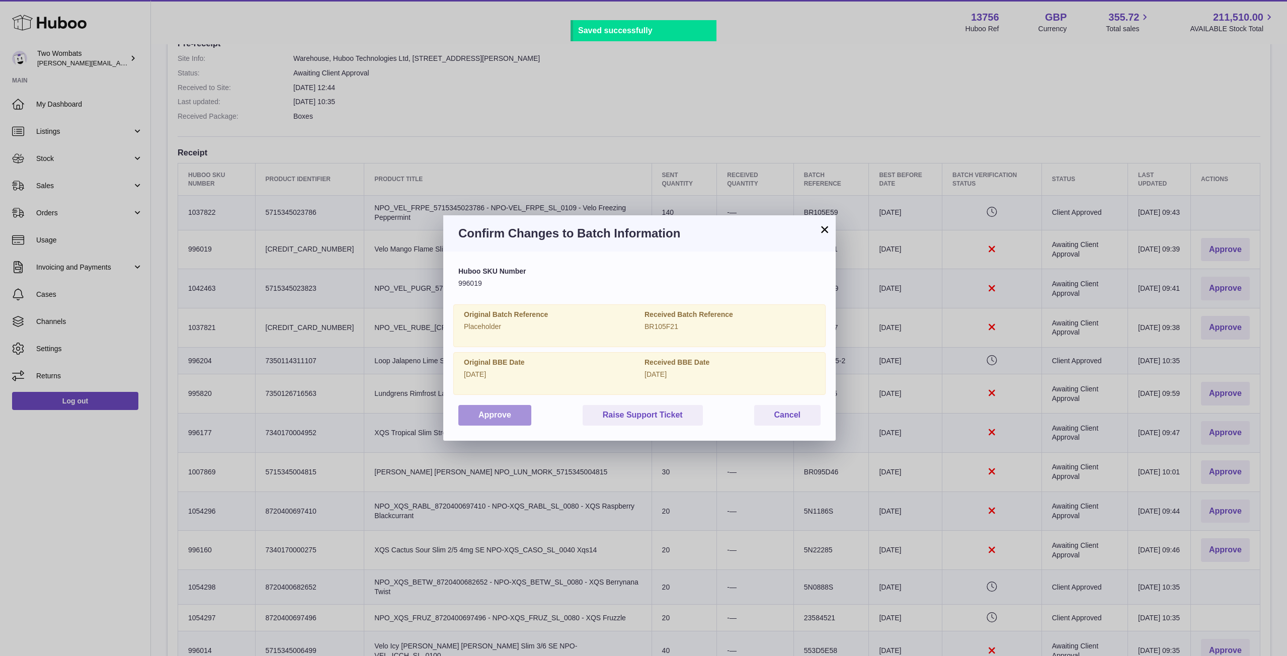
click at [492, 411] on button "Approve" at bounding box center [494, 415] width 73 height 21
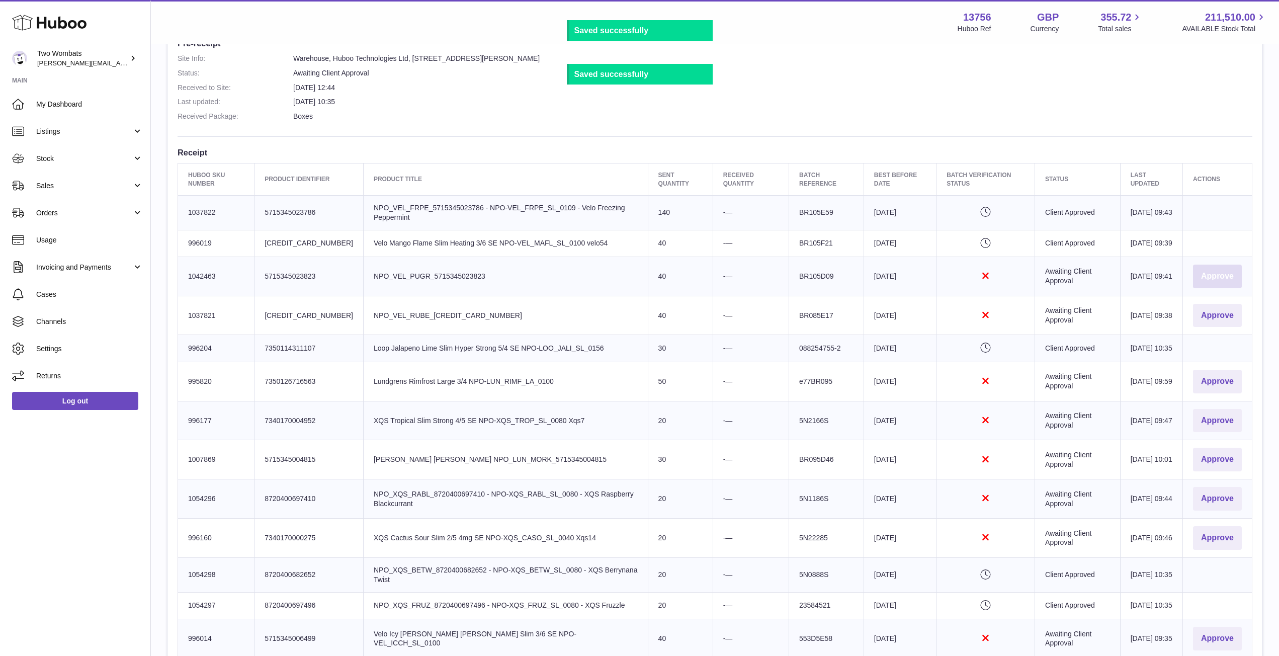
click at [1224, 277] on button "Approve" at bounding box center [1217, 277] width 49 height 24
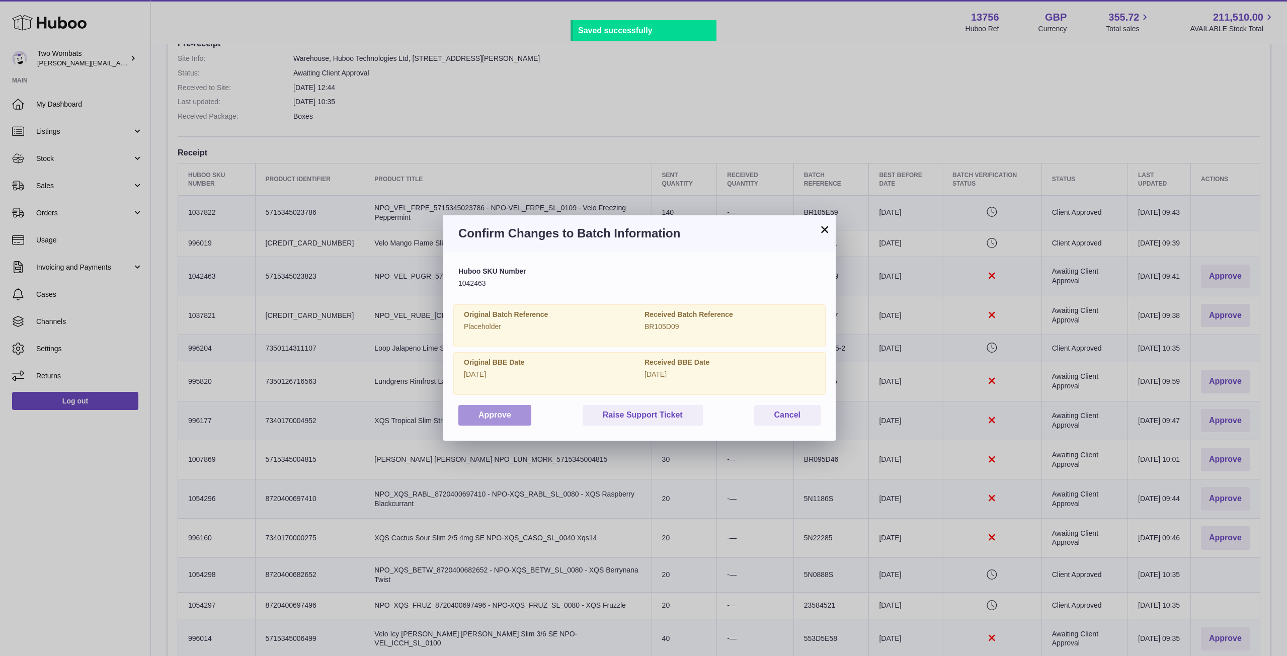
click at [488, 417] on button "Approve" at bounding box center [494, 415] width 73 height 21
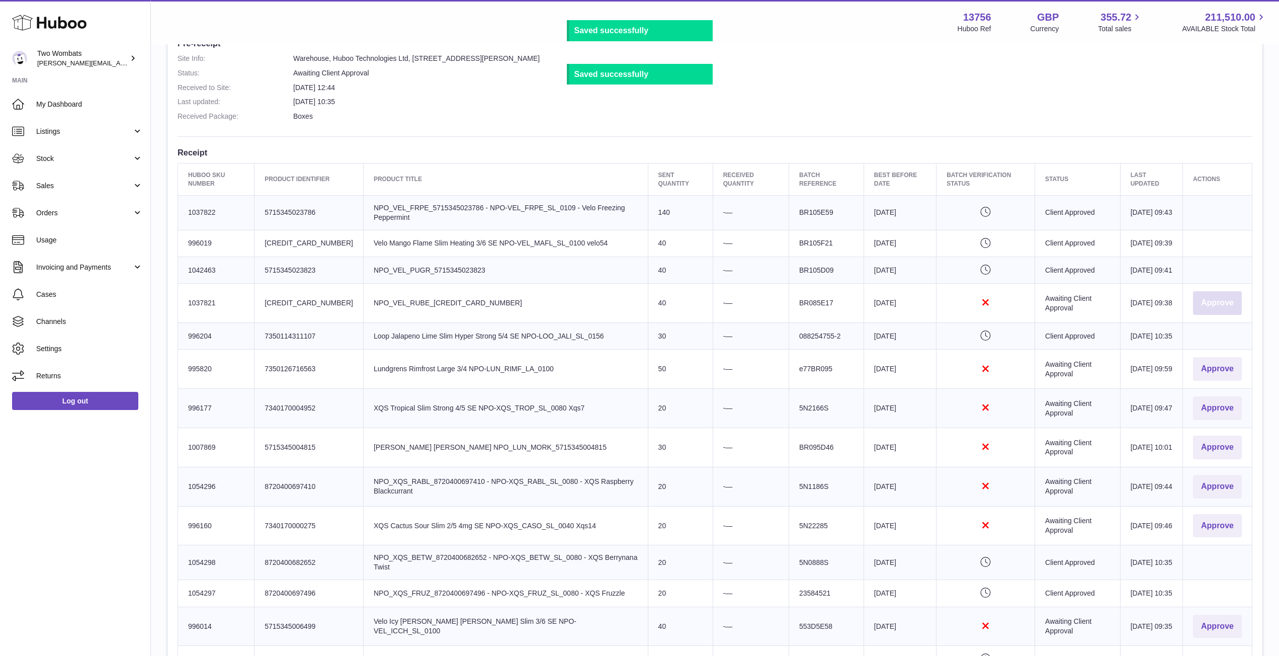
click at [1198, 315] on button "Approve" at bounding box center [1217, 303] width 49 height 24
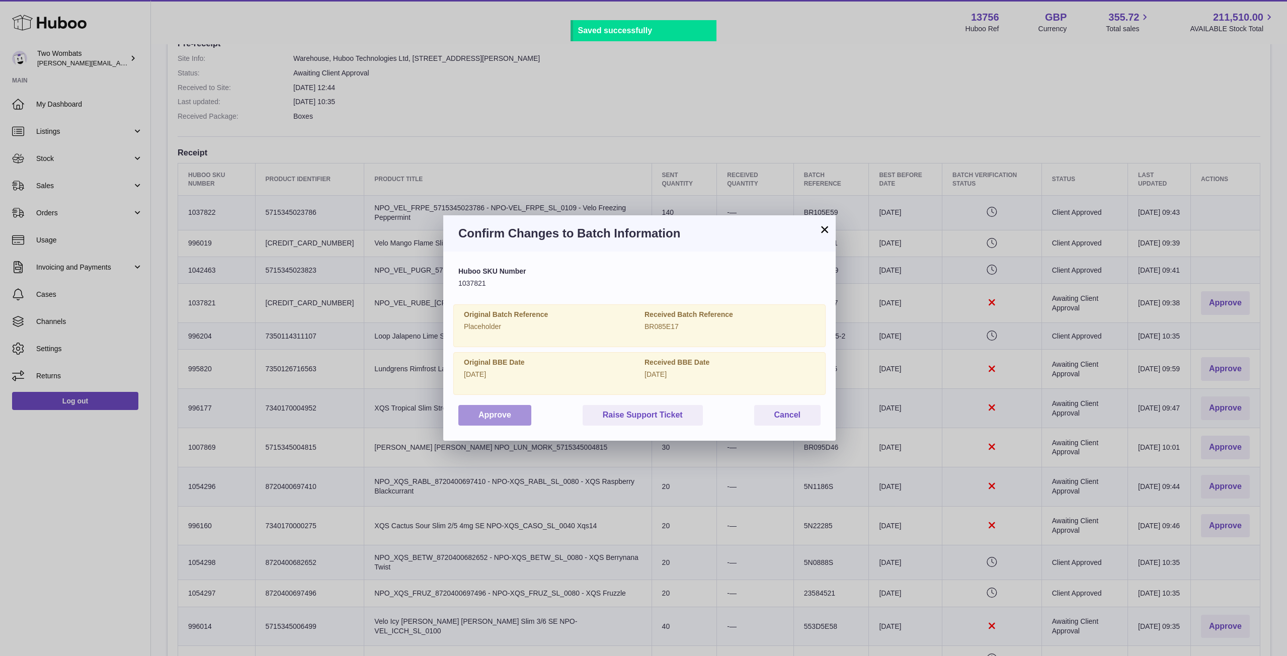
click at [479, 416] on button "Approve" at bounding box center [494, 415] width 73 height 21
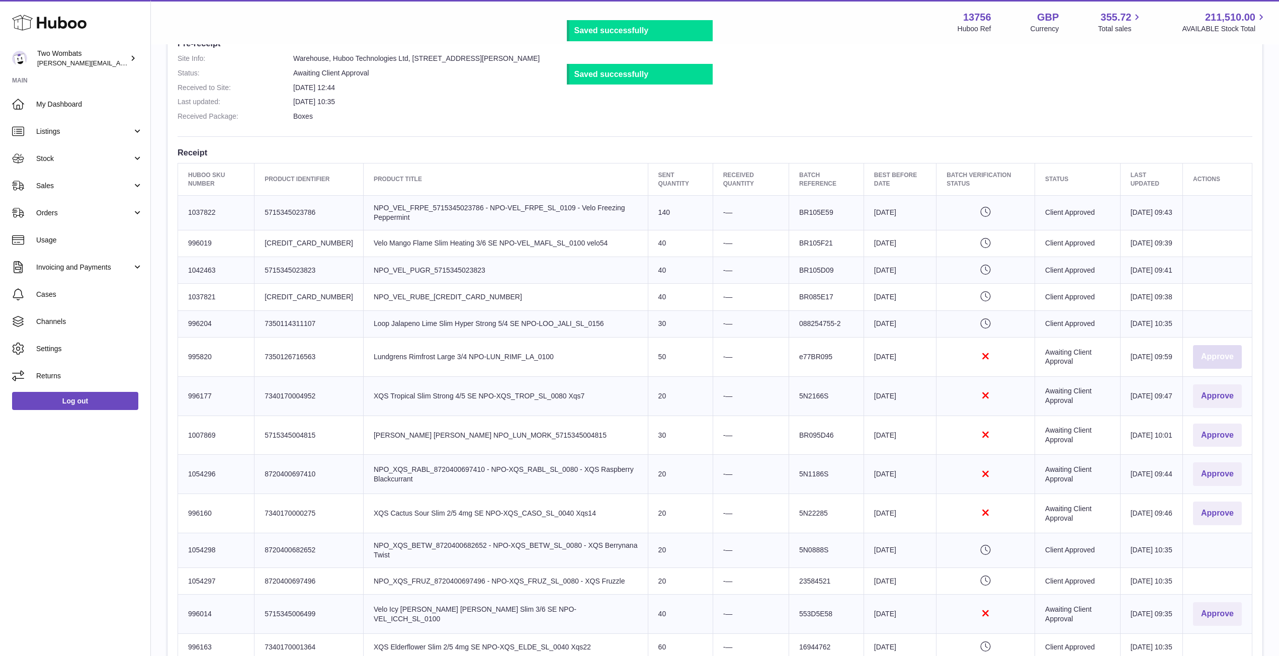
click at [1218, 369] on button "Approve" at bounding box center [1217, 357] width 49 height 24
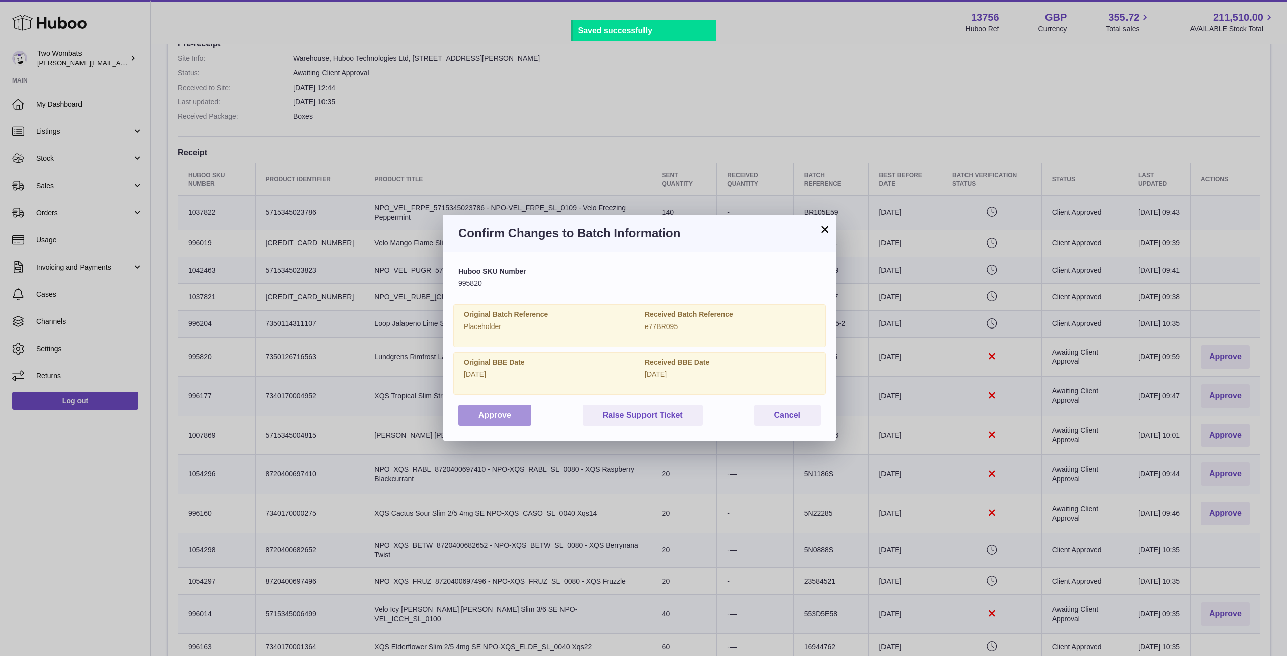
click at [503, 416] on button "Approve" at bounding box center [494, 415] width 73 height 21
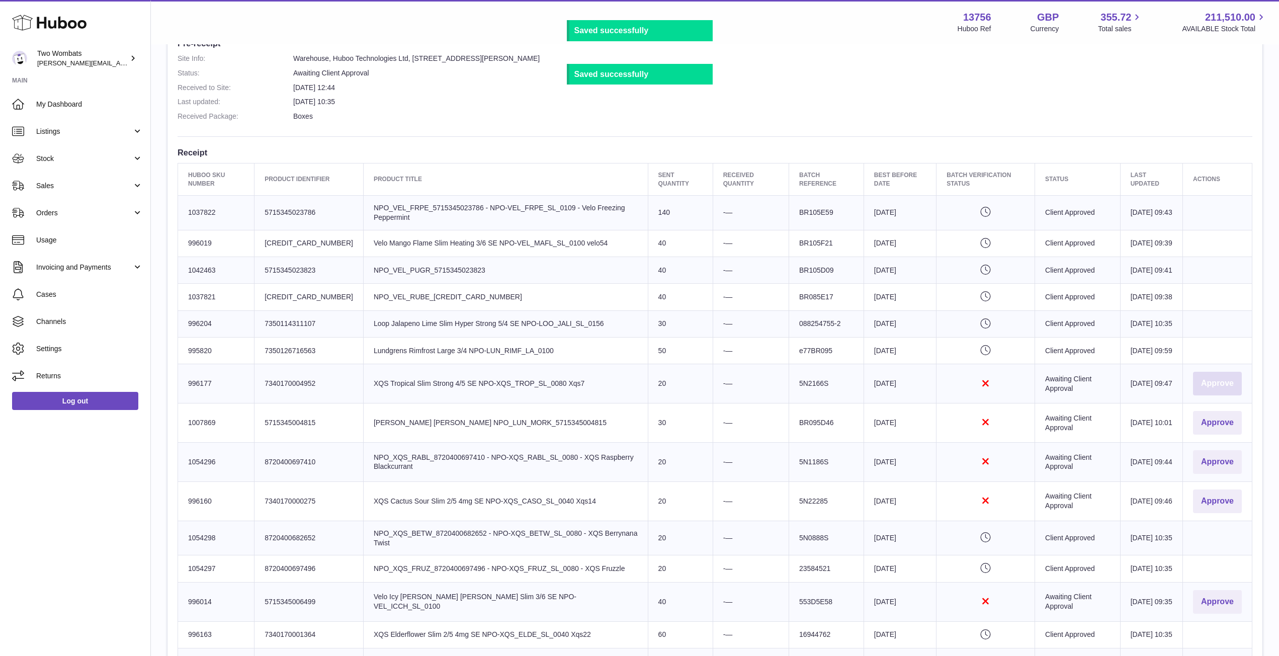
click at [1221, 395] on button "Approve" at bounding box center [1217, 384] width 49 height 24
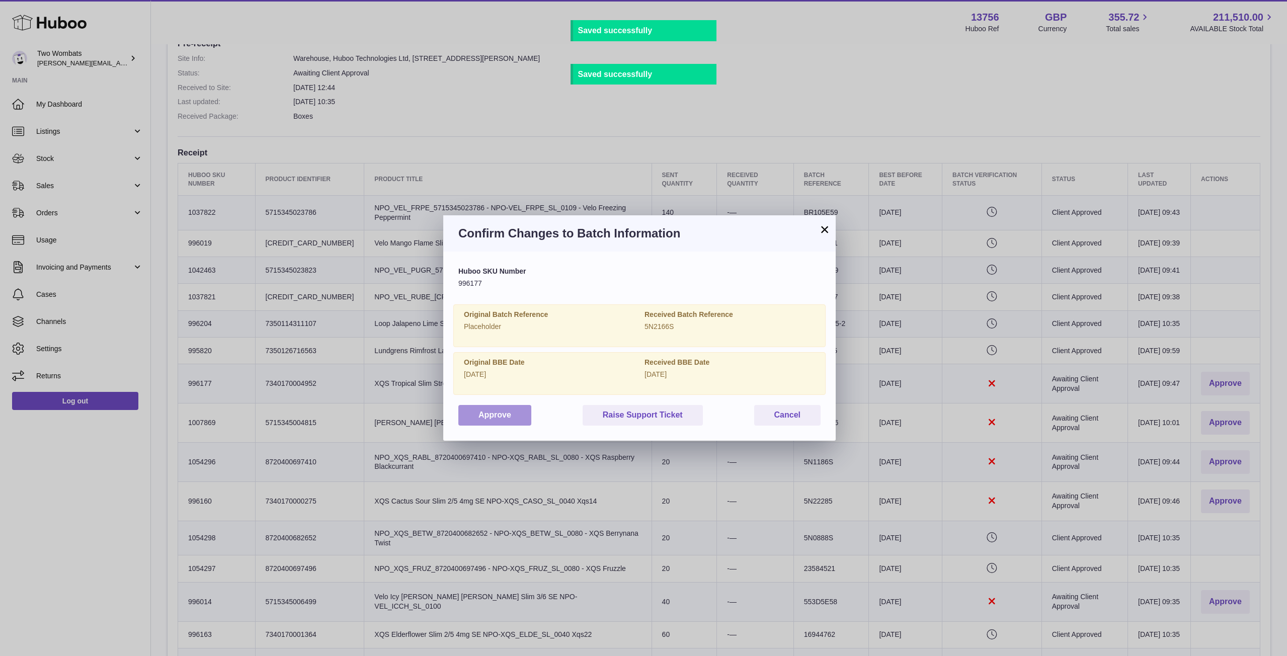
click at [487, 414] on button "Approve" at bounding box center [494, 415] width 73 height 21
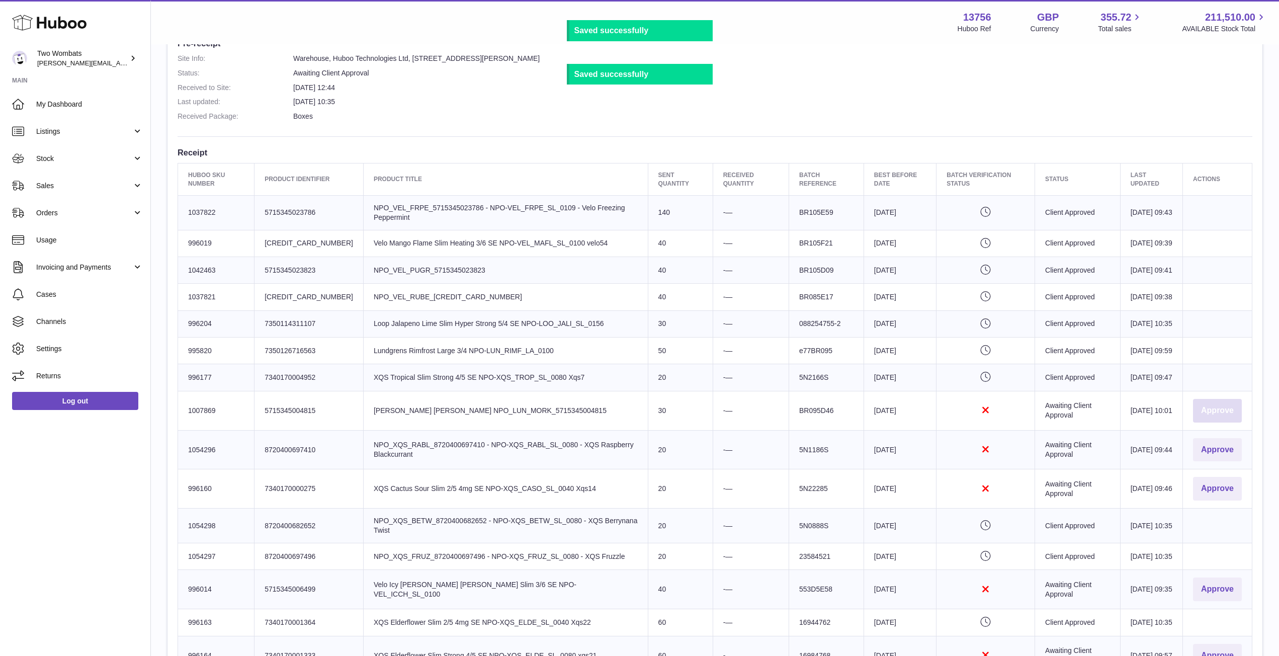
click at [1219, 423] on button "Approve" at bounding box center [1217, 411] width 49 height 24
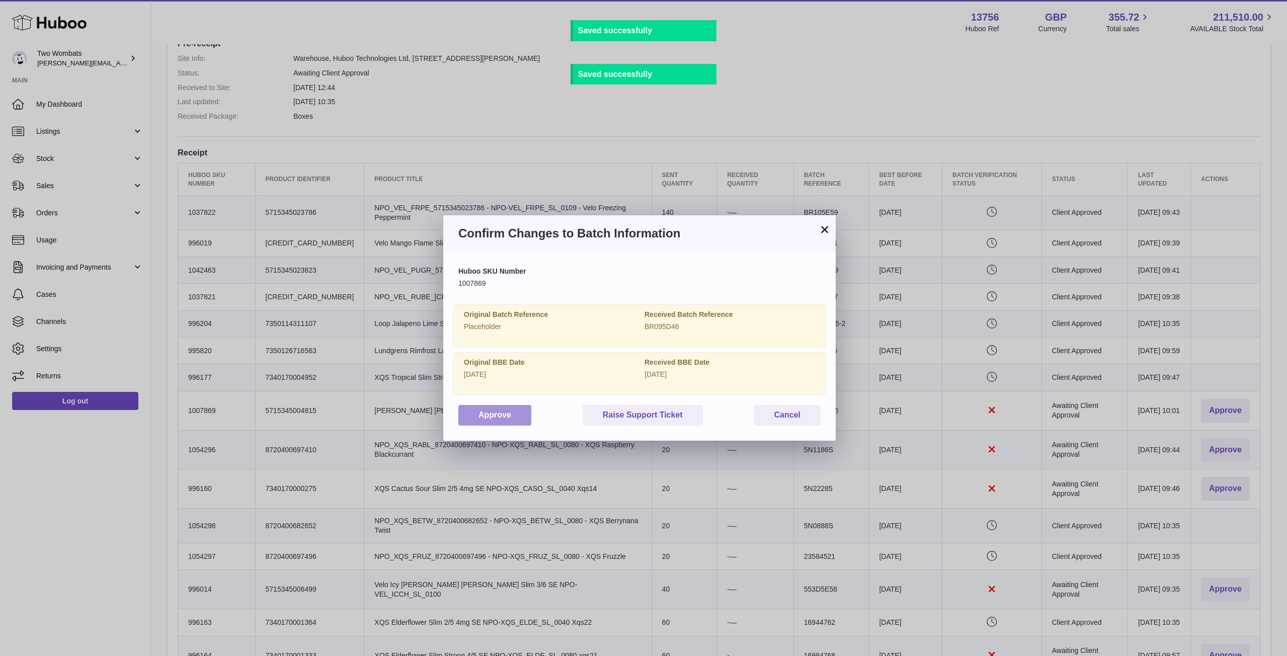
click at [498, 405] on button "Approve" at bounding box center [494, 415] width 73 height 21
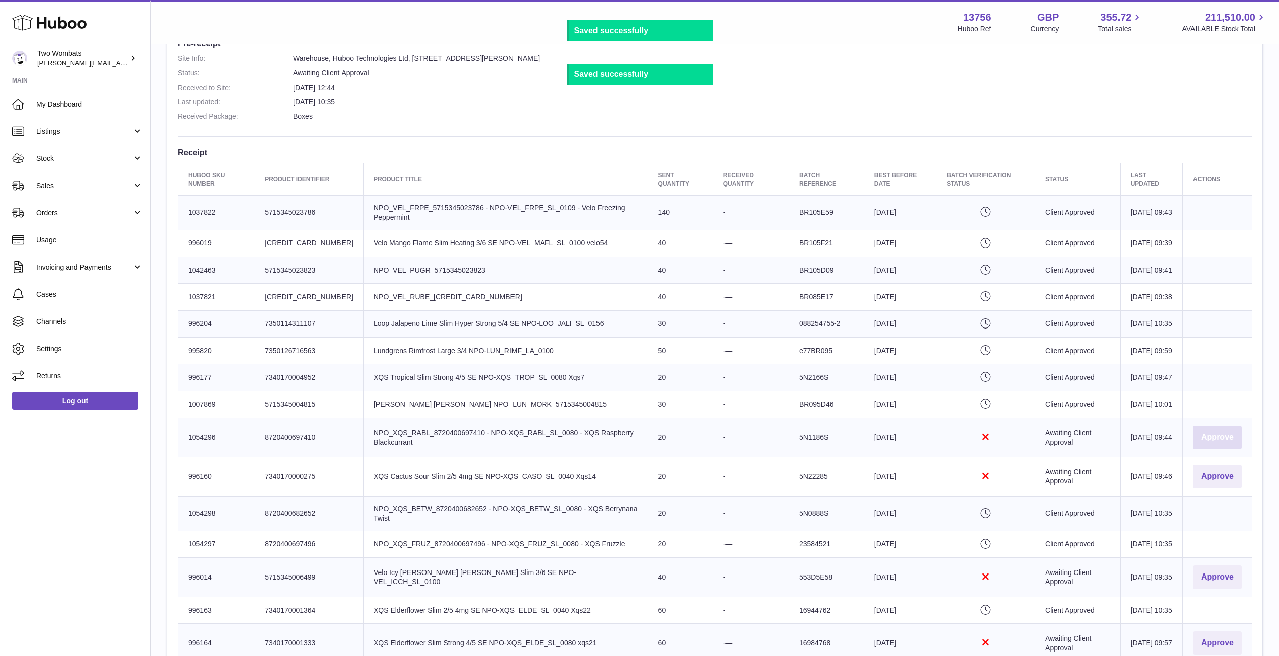
click at [1216, 449] on button "Approve" at bounding box center [1217, 438] width 49 height 24
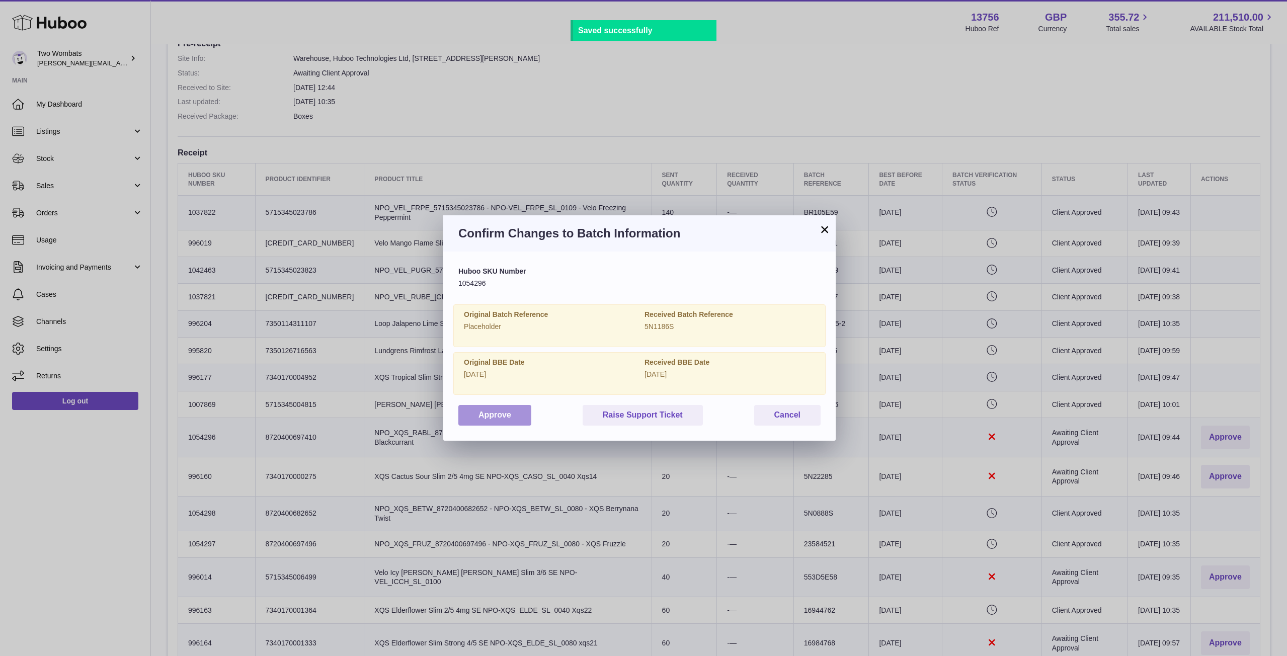
click at [509, 422] on button "Approve" at bounding box center [494, 415] width 73 height 21
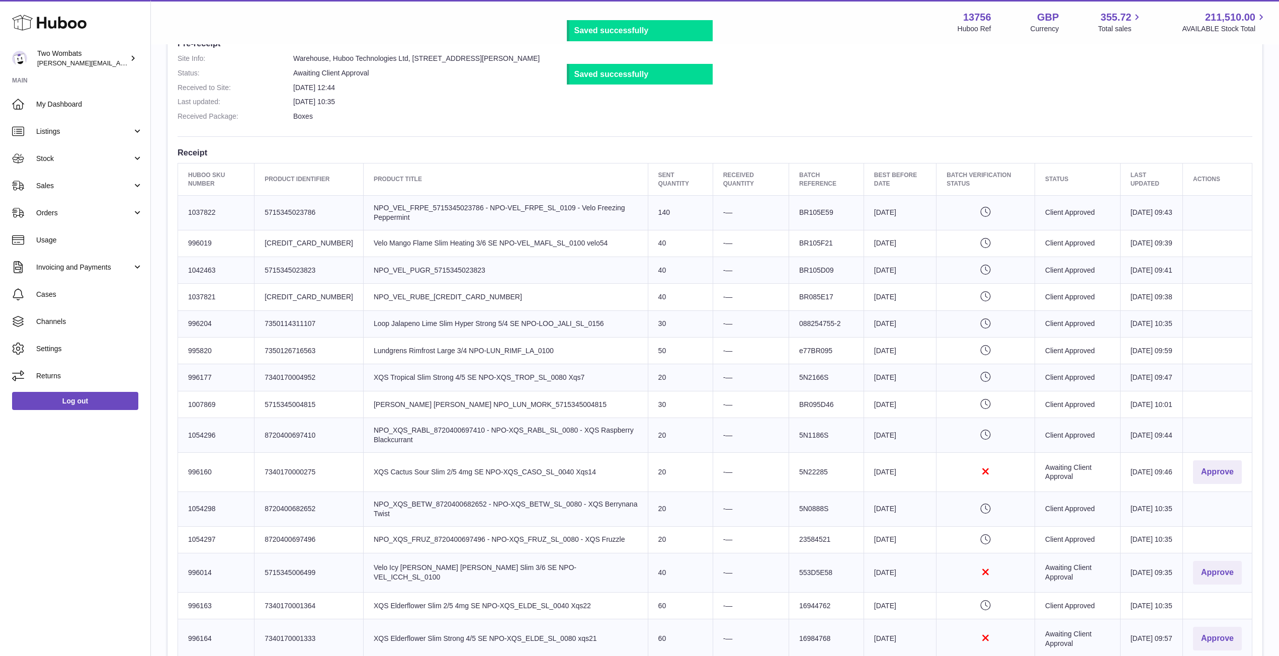
click at [1189, 492] on td "Actions Approve" at bounding box center [1217, 472] width 69 height 39
click at [1220, 484] on button "Approve" at bounding box center [1217, 472] width 49 height 24
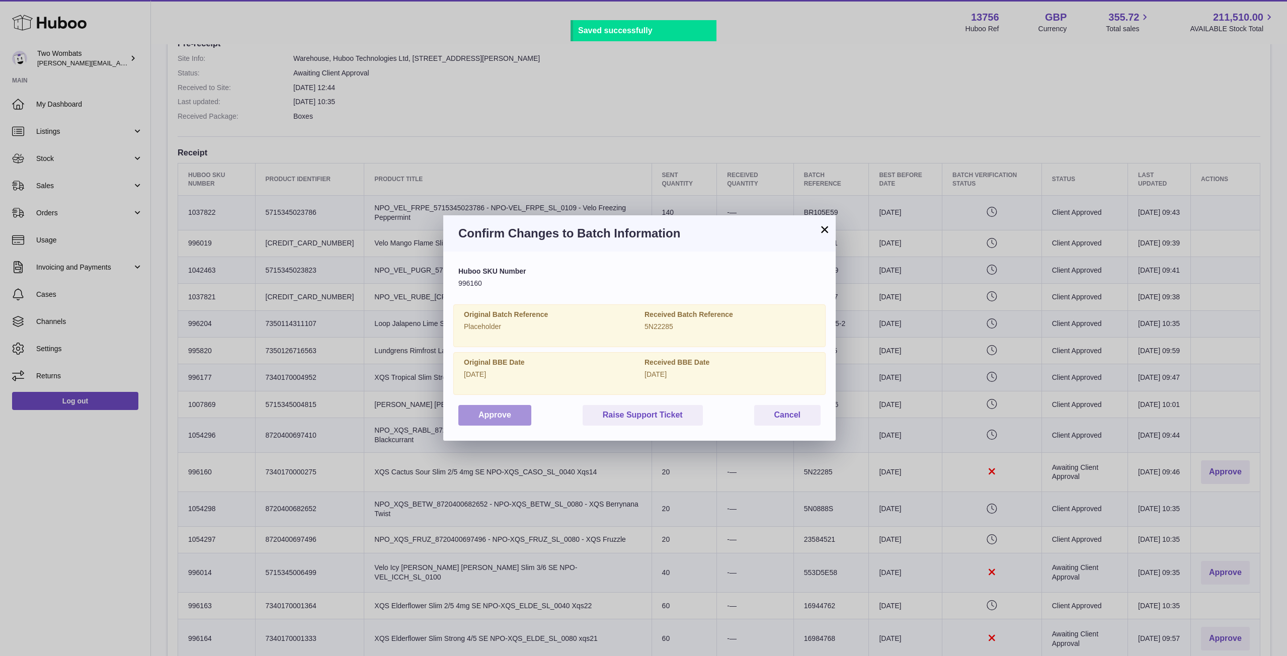
click at [502, 416] on button "Approve" at bounding box center [494, 415] width 73 height 21
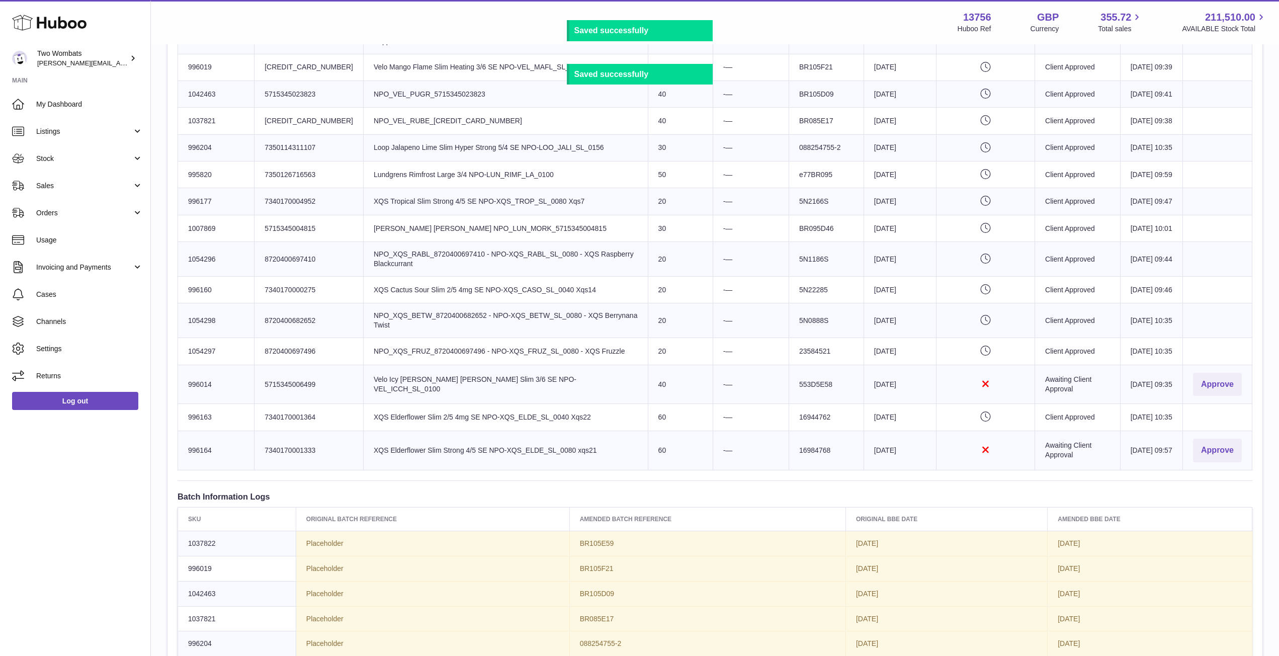
scroll to position [466, 0]
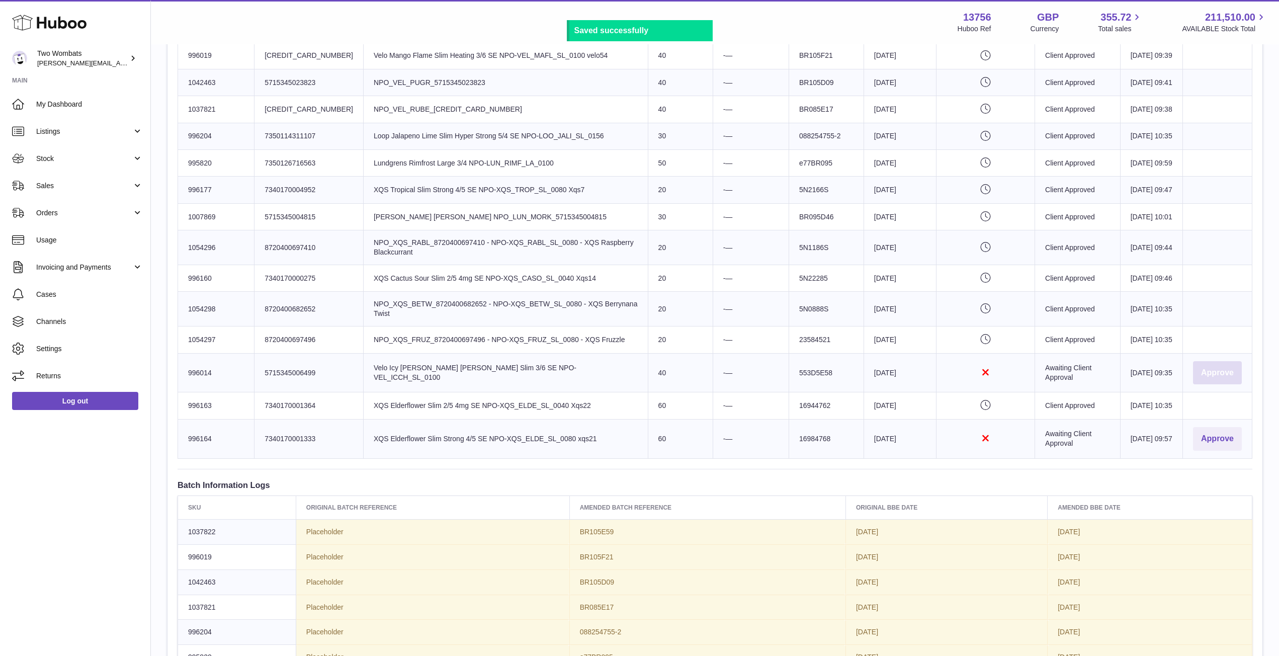
click at [1225, 385] on button "Approve" at bounding box center [1217, 373] width 49 height 24
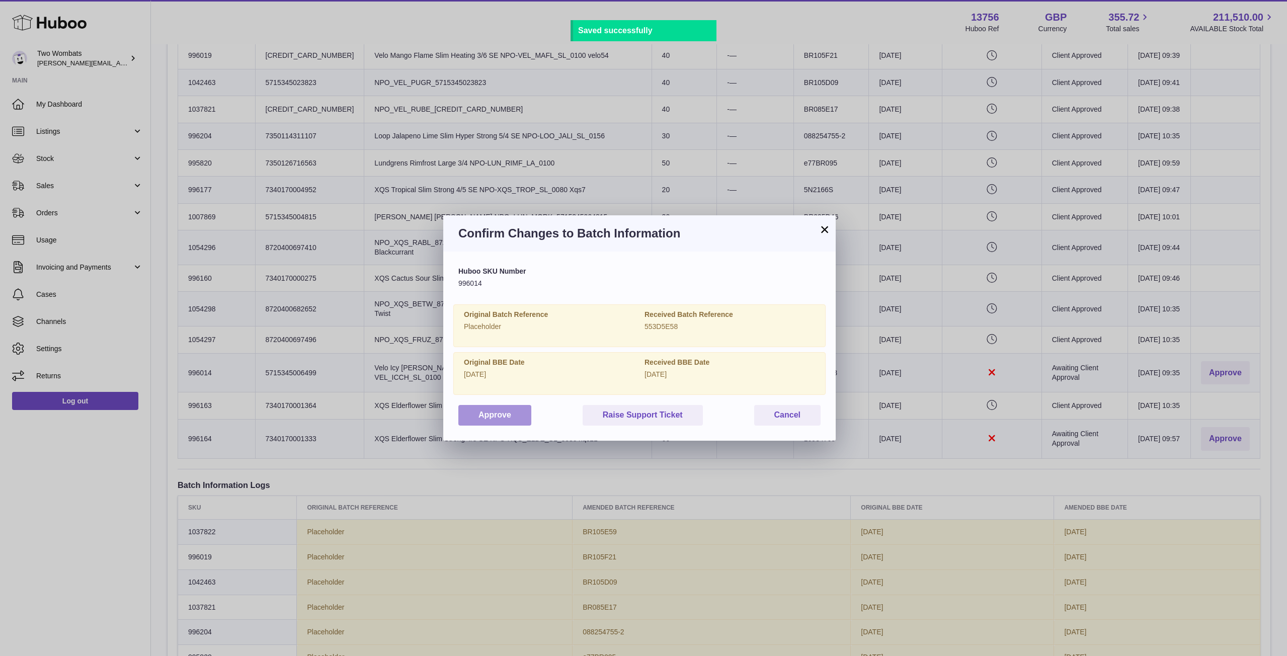
click at [494, 408] on button "Approve" at bounding box center [494, 415] width 73 height 21
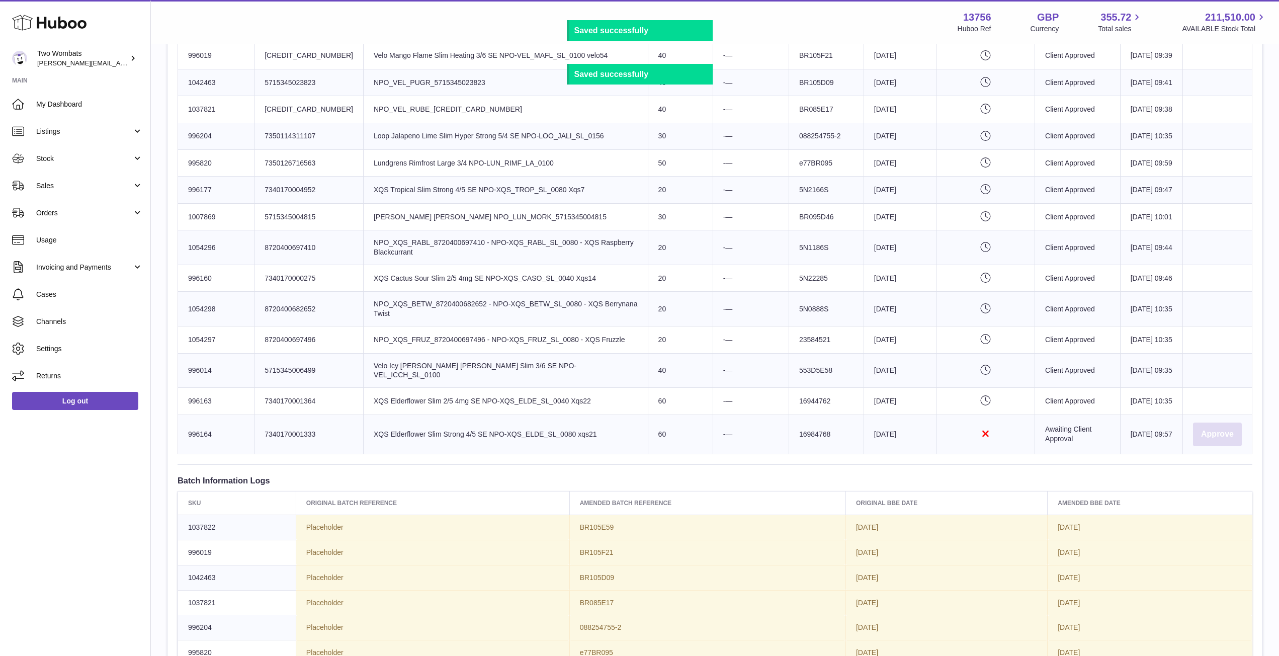
click at [1218, 446] on button "Approve" at bounding box center [1217, 435] width 49 height 24
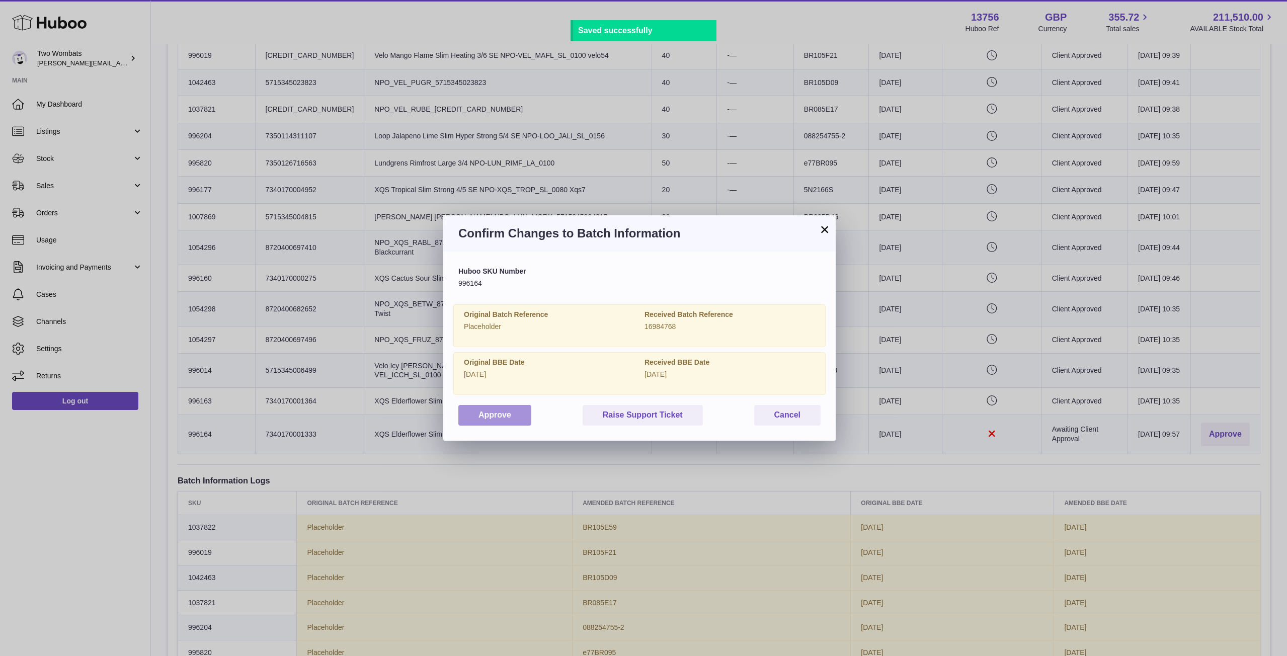
click at [492, 414] on button "Approve" at bounding box center [494, 415] width 73 height 21
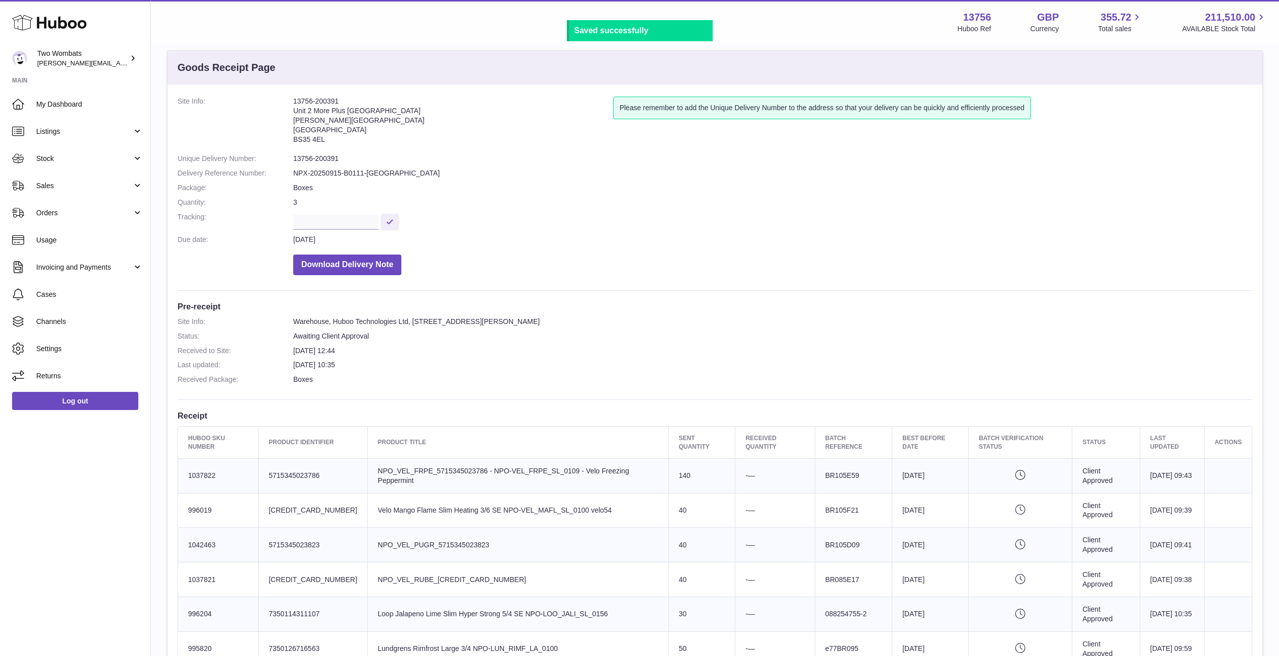
scroll to position [14, 0]
click at [51, 152] on link "Stock" at bounding box center [75, 158] width 150 height 27
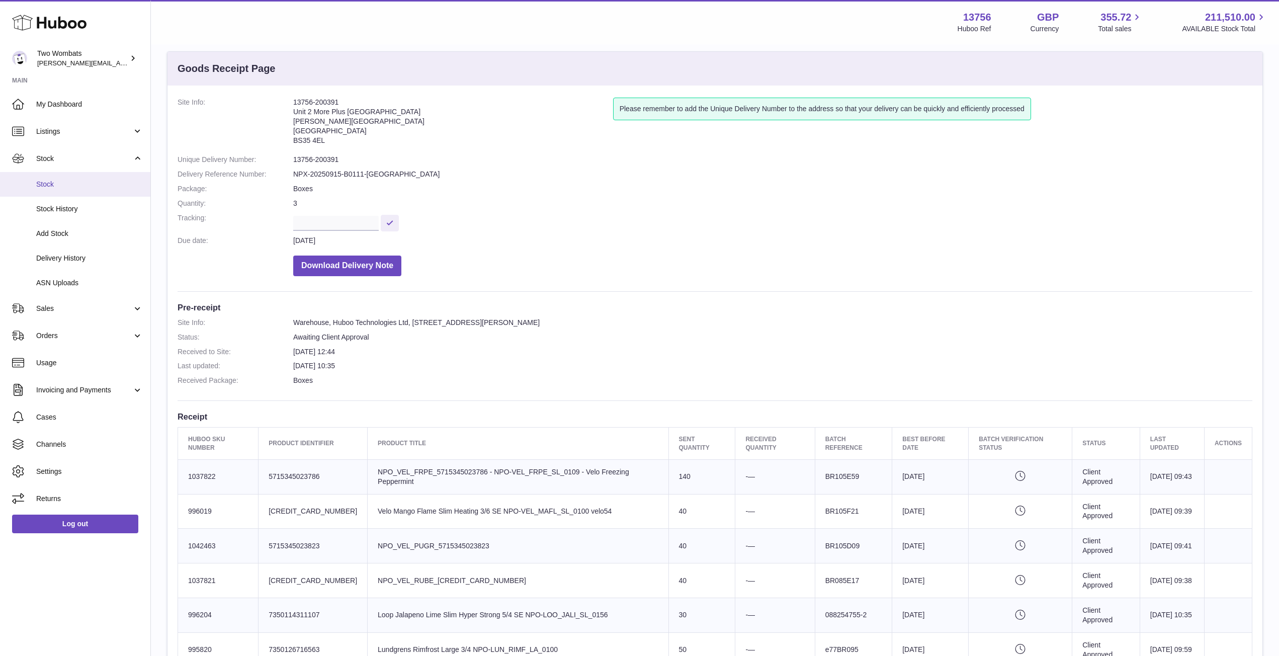
click at [91, 184] on span "Stock" at bounding box center [89, 185] width 107 height 10
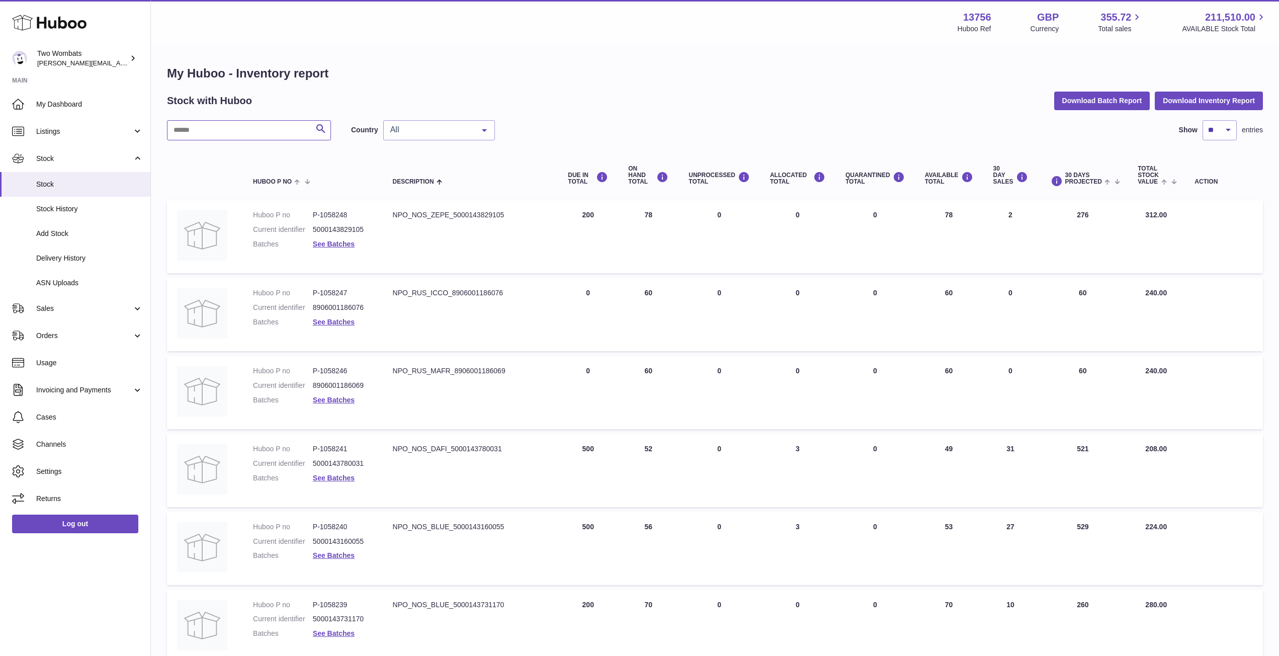
click at [252, 127] on input "text" at bounding box center [249, 130] width 164 height 20
drag, startPoint x: 504, startPoint y: 214, endPoint x: 390, endPoint y: 214, distance: 113.7
click at [390, 214] on td "Description NPO_NOS_ZEPE_5000143829105" at bounding box center [471, 236] width 176 height 73
copy div "NPO_NOS_ZEPE_5000143829105"
drag, startPoint x: 505, startPoint y: 448, endPoint x: 382, endPoint y: 447, distance: 123.3
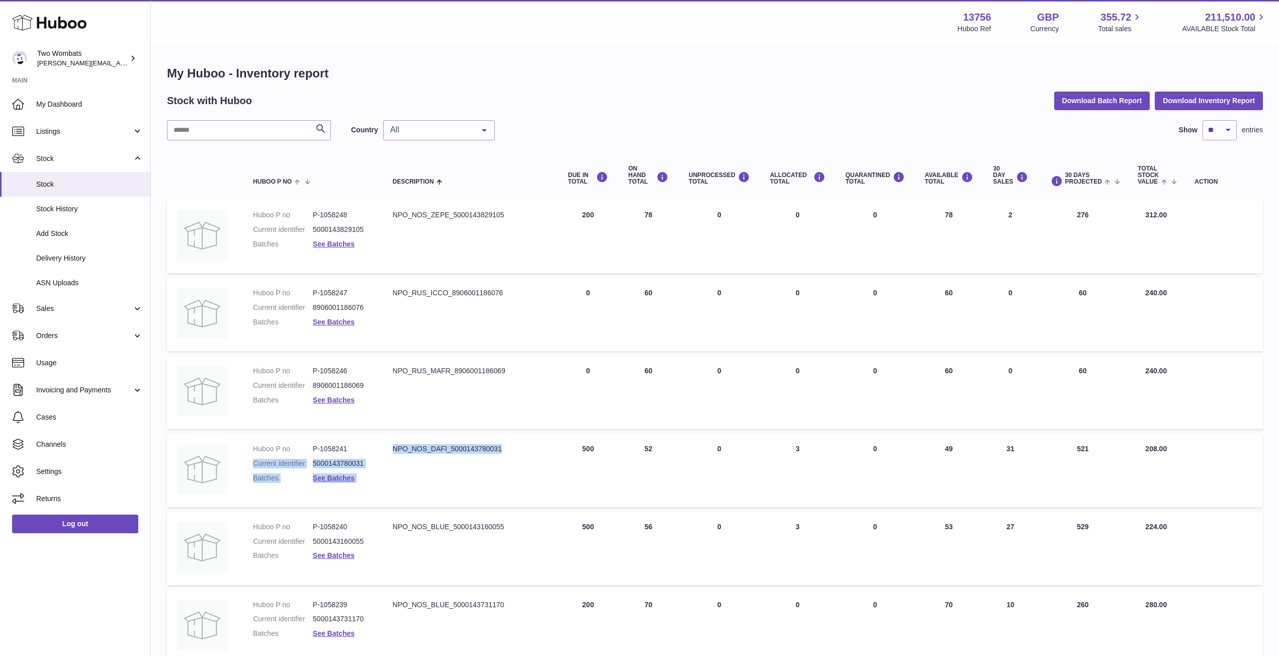
click at [382, 447] on tr "Huboo P no P-1058241 Current identifier 5000143780031 Batches See Batches Descr…" at bounding box center [715, 470] width 1096 height 73
click at [408, 450] on div "NPO_NOS_DAFI_5000143780031" at bounding box center [470, 449] width 155 height 10
drag, startPoint x: 392, startPoint y: 446, endPoint x: 509, endPoint y: 456, distance: 117.2
click at [509, 456] on td "Description NPO_NOS_DAFI_5000143780031" at bounding box center [471, 470] width 176 height 73
copy div "NPO_NOS_DAFI_5000143780031"
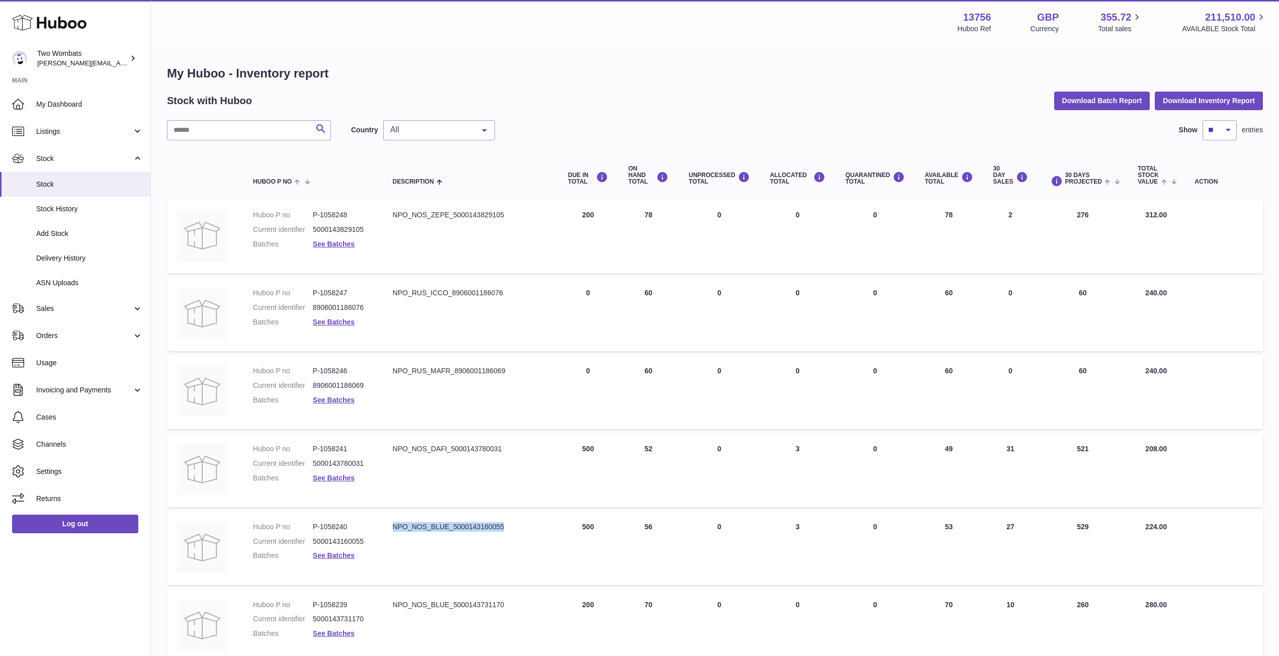
drag, startPoint x: 506, startPoint y: 526, endPoint x: 392, endPoint y: 524, distance: 114.2
click at [392, 524] on td "Description NPO_NOS_BLUE_5000143160055" at bounding box center [471, 548] width 176 height 73
copy div "NPO_NOS_BLUE_5000143160055"
click at [502, 604] on div "NPO_NOS_BLUE_5000143731170" at bounding box center [470, 605] width 155 height 10
drag, startPoint x: 504, startPoint y: 606, endPoint x: 389, endPoint y: 599, distance: 114.4
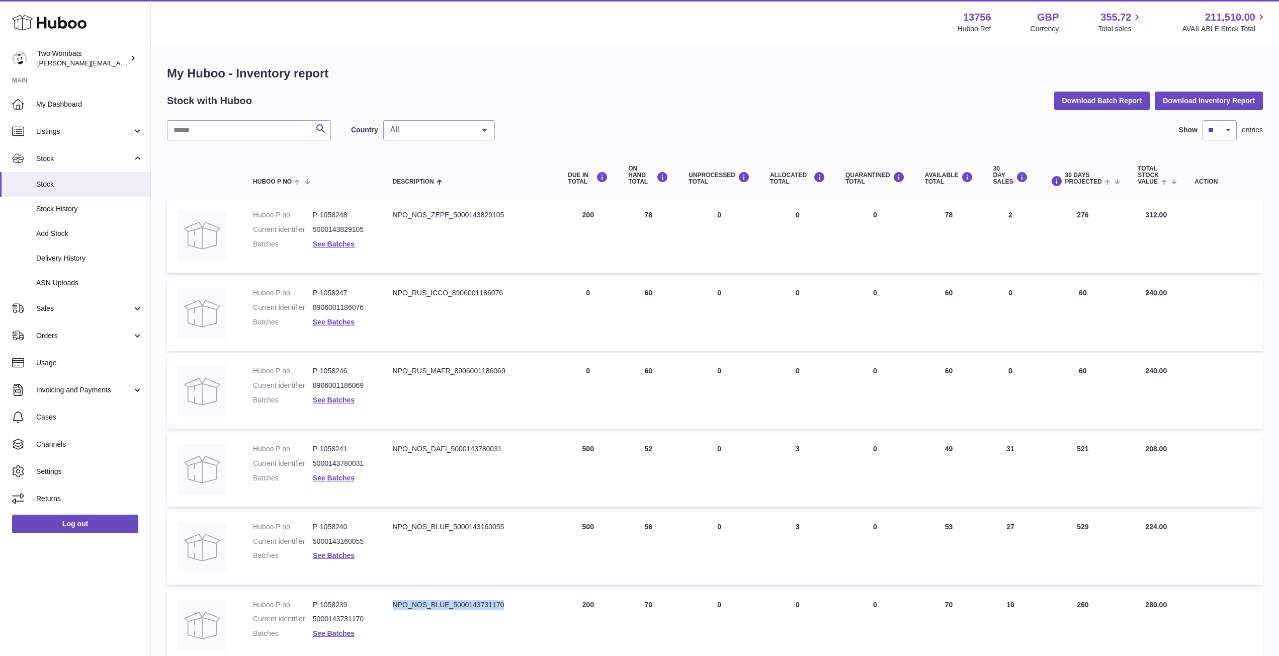
click at [389, 599] on td "Description NPO_NOS_BLUE_5000143731170" at bounding box center [471, 626] width 176 height 73
copy div "NPO_NOS_BLUE_5000143731170"
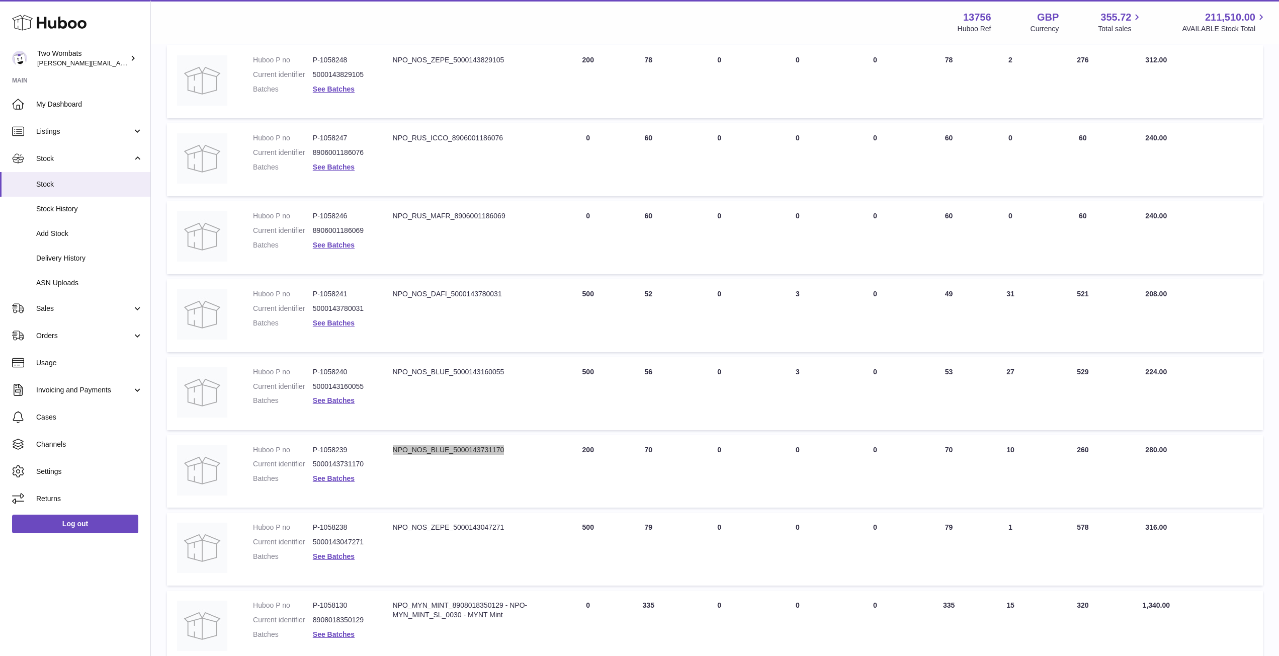
scroll to position [157, 0]
drag, startPoint x: 504, startPoint y: 523, endPoint x: 391, endPoint y: 521, distance: 113.2
click at [391, 521] on td "Description NPO_NOS_ZEPE_5000143047271" at bounding box center [471, 546] width 176 height 73
copy div "NPO_NOS_ZEPE_5000143047271"
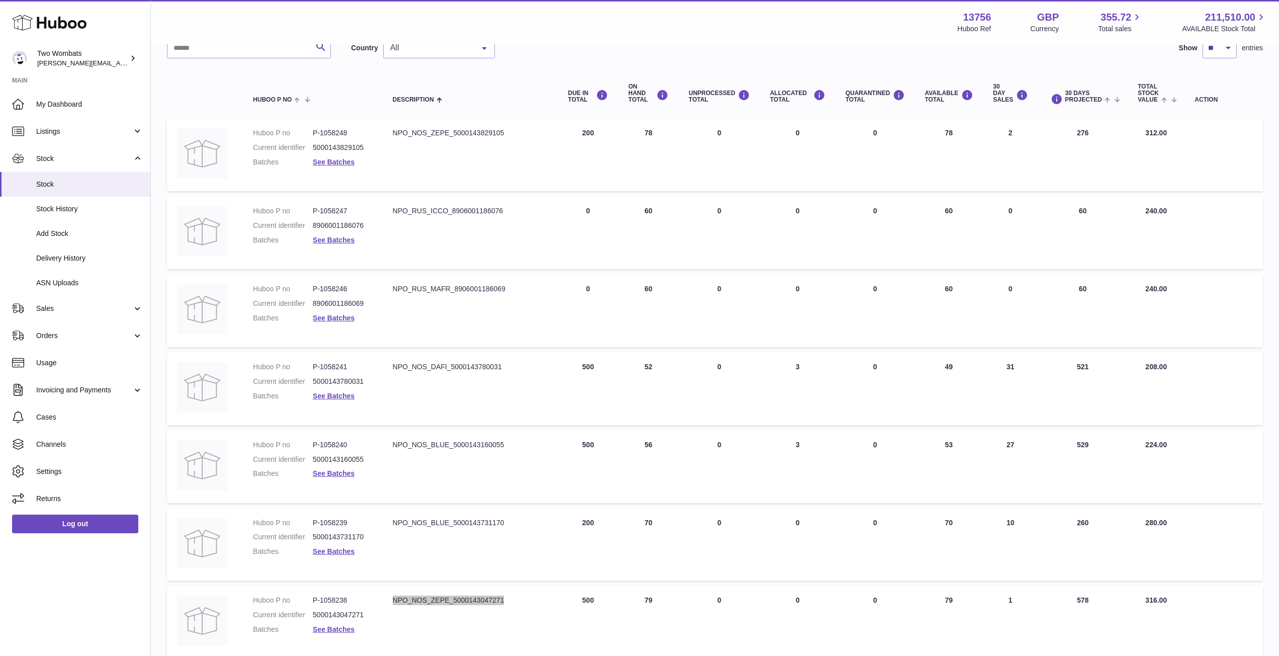
scroll to position [83, 0]
click at [481, 607] on td "Description NPO_NOS_ZEPE_5000143047271" at bounding box center [471, 621] width 176 height 73
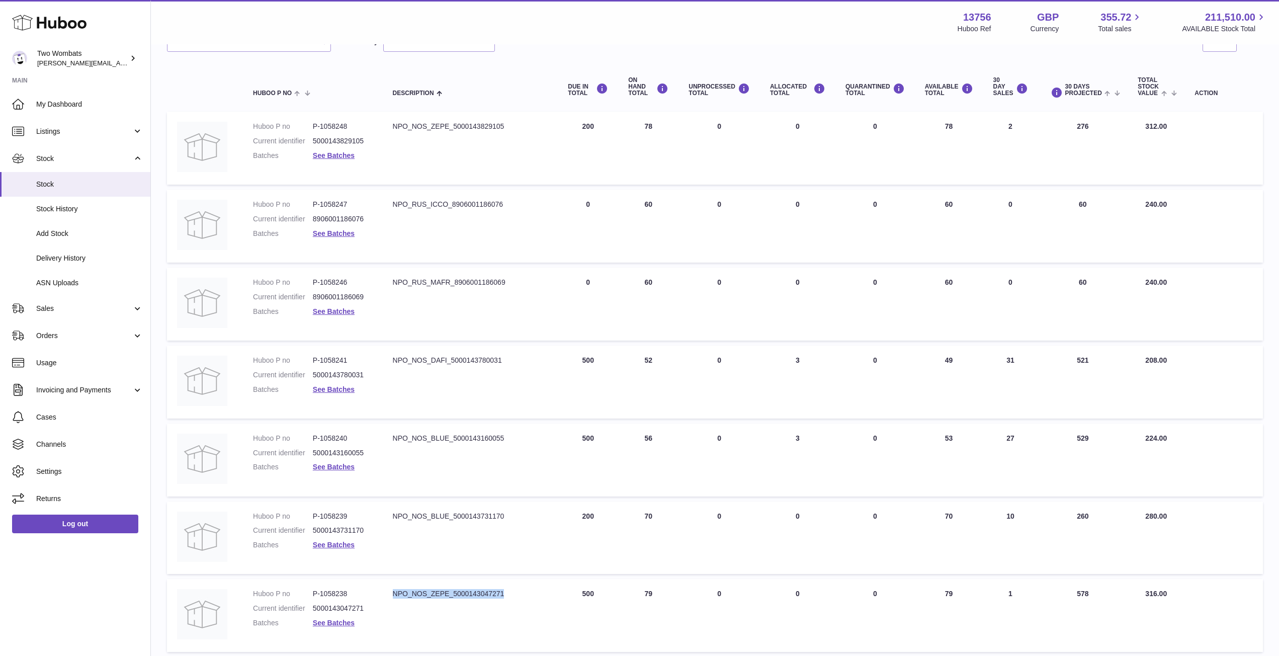
drag, startPoint x: 512, startPoint y: 596, endPoint x: 390, endPoint y: 587, distance: 122.1
click at [390, 587] on td "Description NPO_NOS_ZEPE_5000143047271" at bounding box center [471, 615] width 176 height 73
copy div "NPO_NOS_ZEPE_5000143047271"
click at [508, 445] on td "Description NPO_NOS_BLUE_5000143160055" at bounding box center [471, 460] width 176 height 73
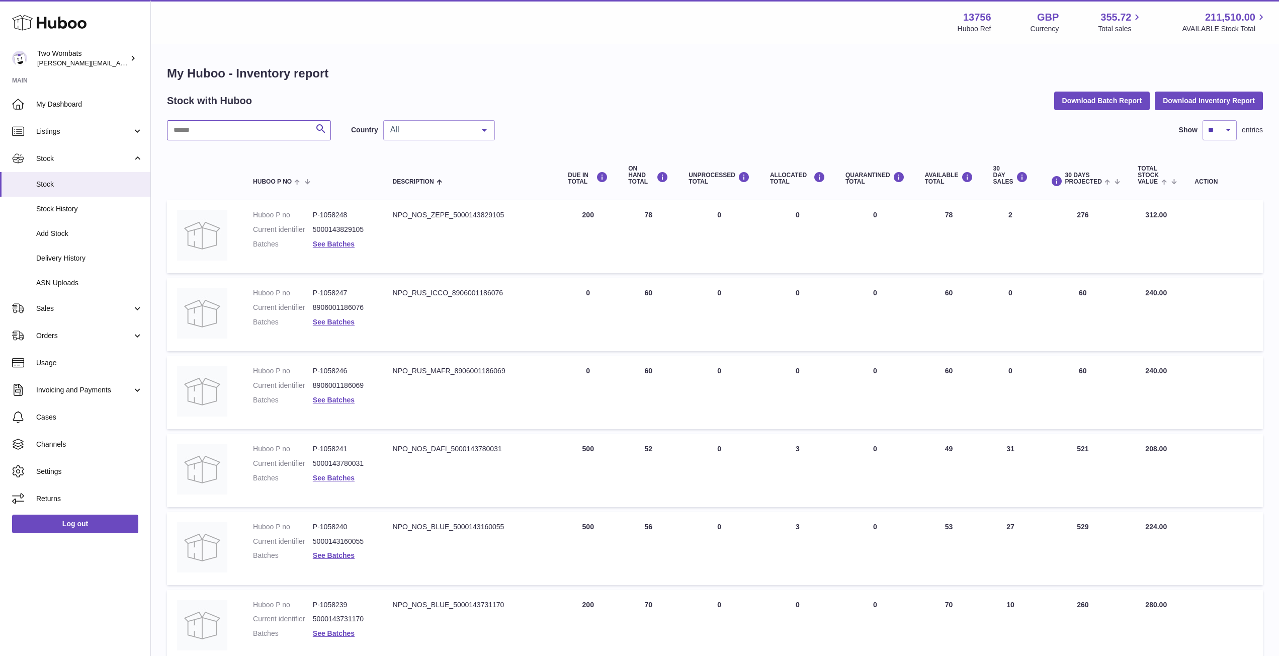
click at [211, 131] on input "text" at bounding box center [249, 130] width 164 height 20
paste input "**********"
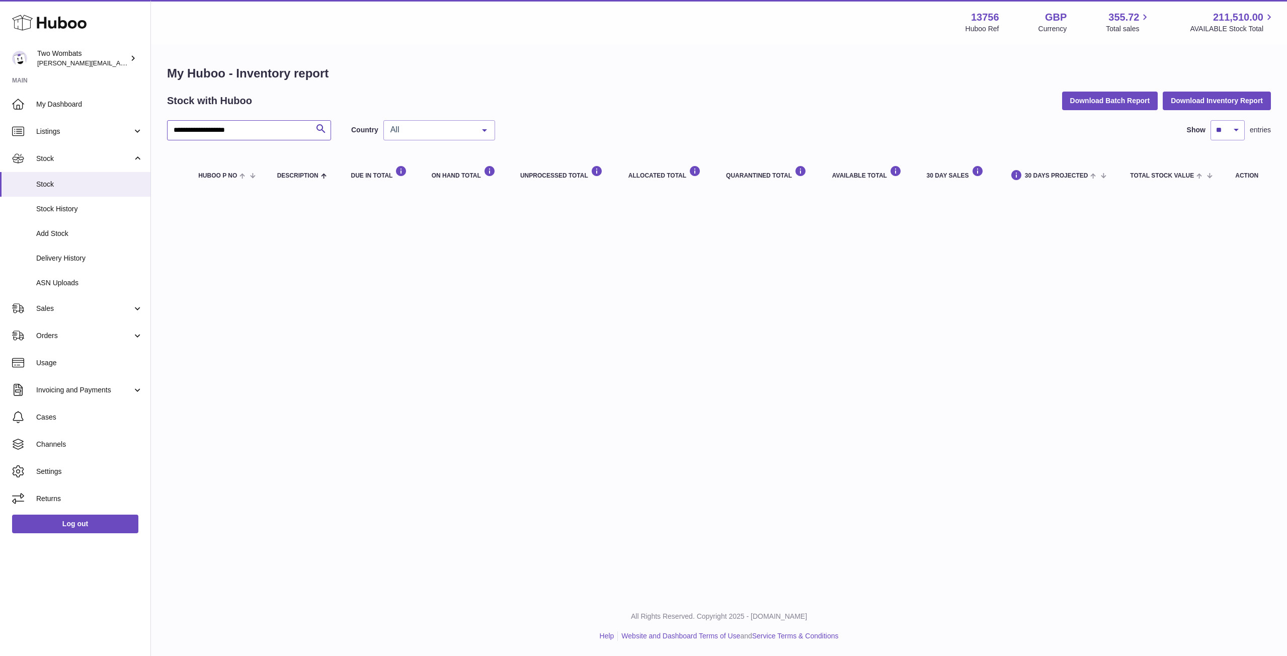
drag, startPoint x: 271, startPoint y: 129, endPoint x: 161, endPoint y: 139, distance: 110.7
click at [161, 139] on div "**********" at bounding box center [719, 129] width 1136 height 169
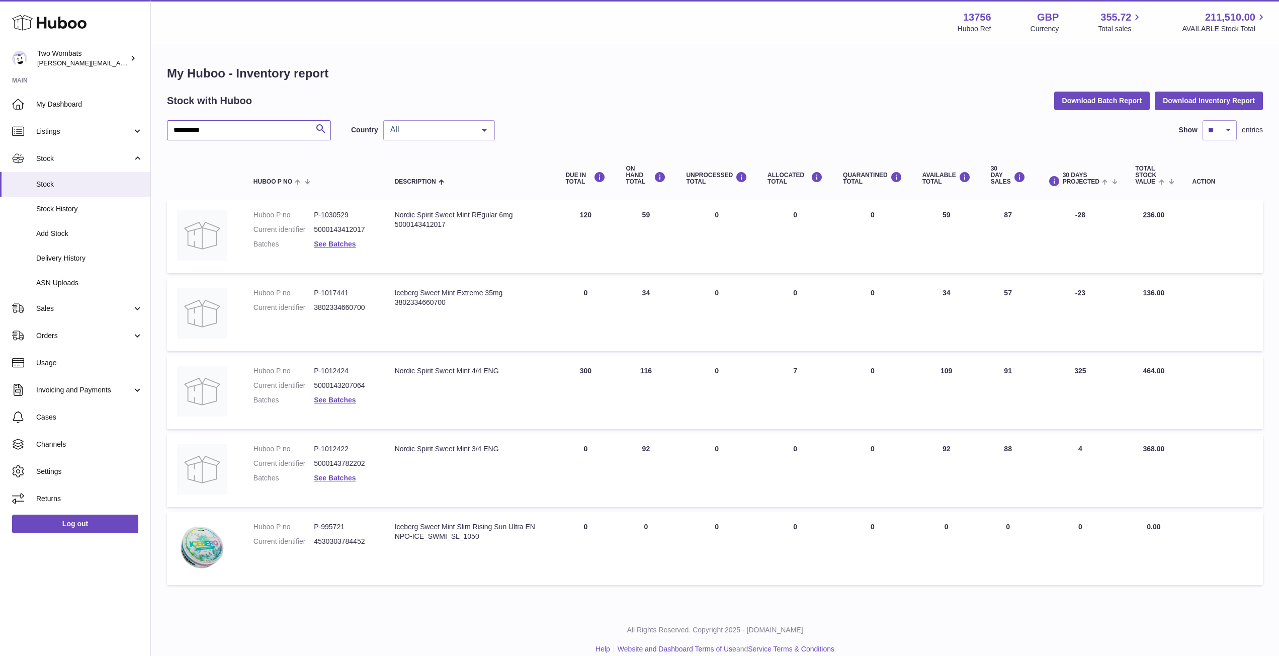
type input "**********"
drag, startPoint x: 349, startPoint y: 371, endPoint x: 321, endPoint y: 370, distance: 27.2
click at [321, 370] on dd "P-1012424" at bounding box center [344, 371] width 60 height 10
copy dd "1012424"
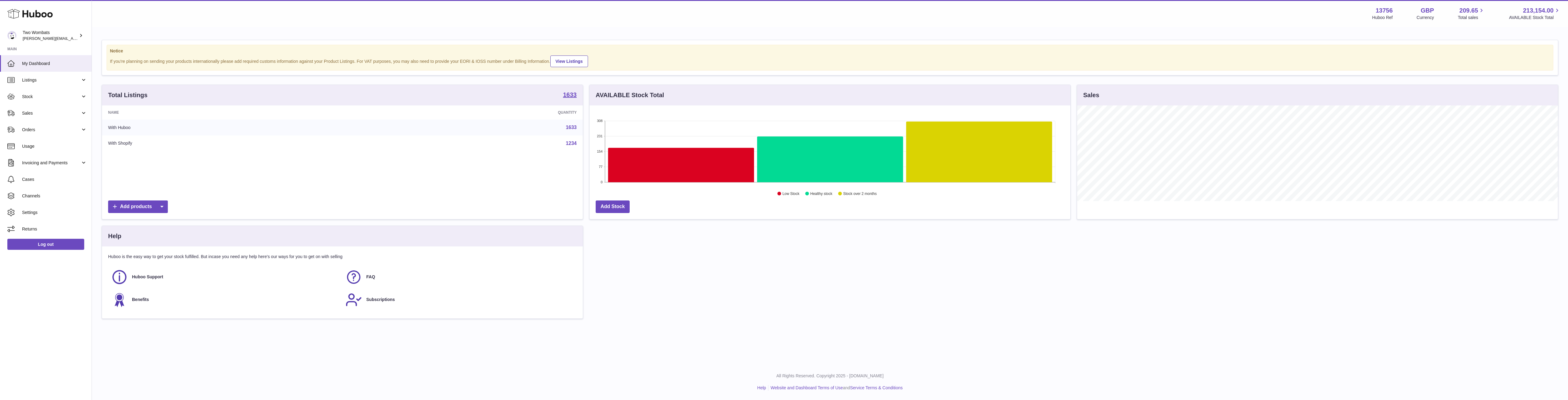
scroll to position [96, 481]
click at [80, 102] on link "Stock" at bounding box center [46, 96] width 91 height 16
click at [62, 155] on span "Delivery History" at bounding box center [54, 158] width 65 height 6
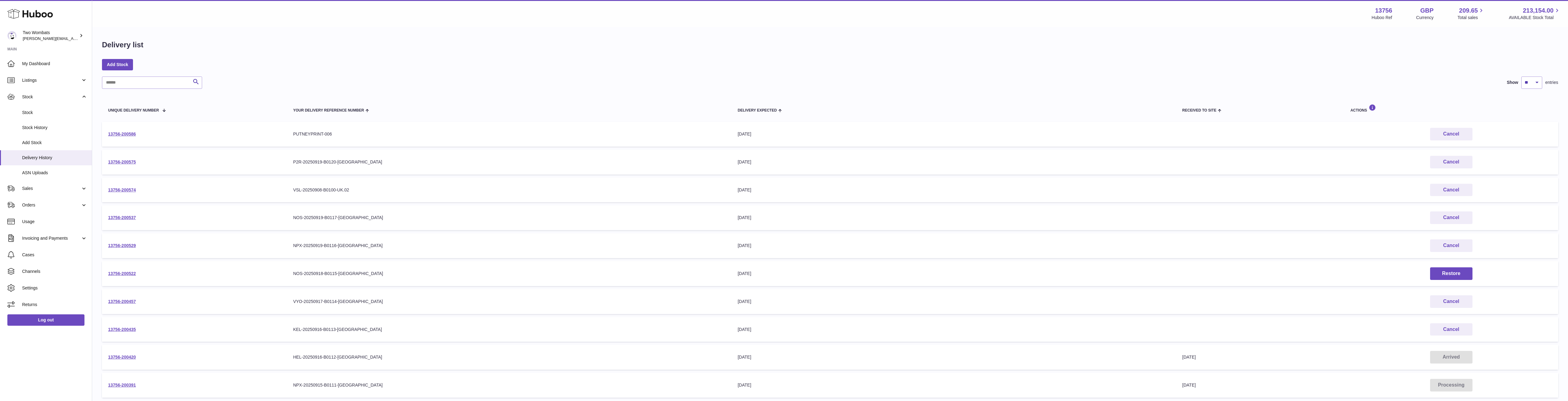
scroll to position [64, 0]
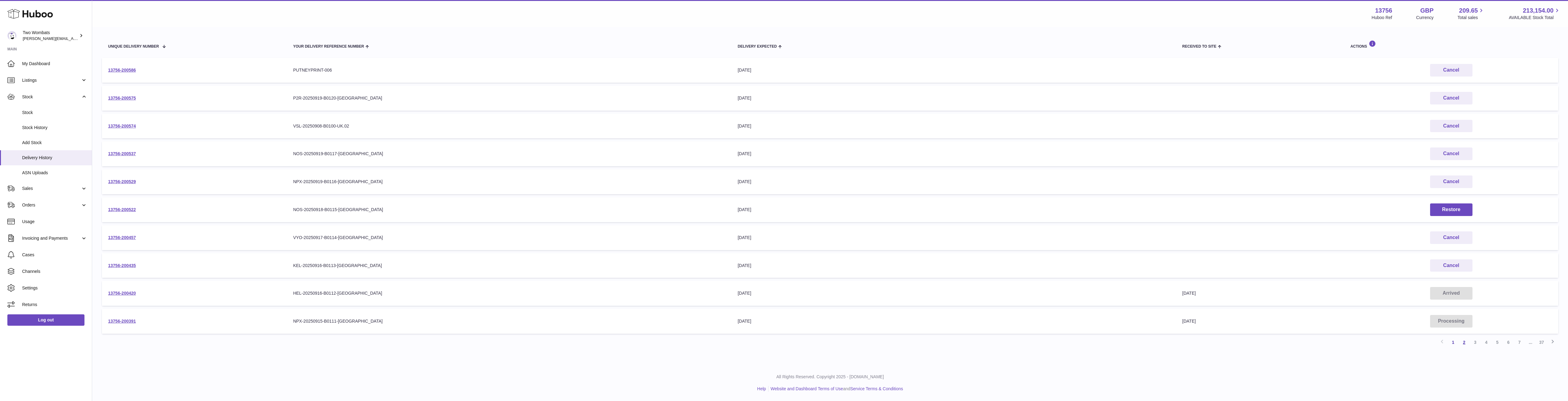
click at [1463, 342] on link "2" at bounding box center [1464, 342] width 11 height 11
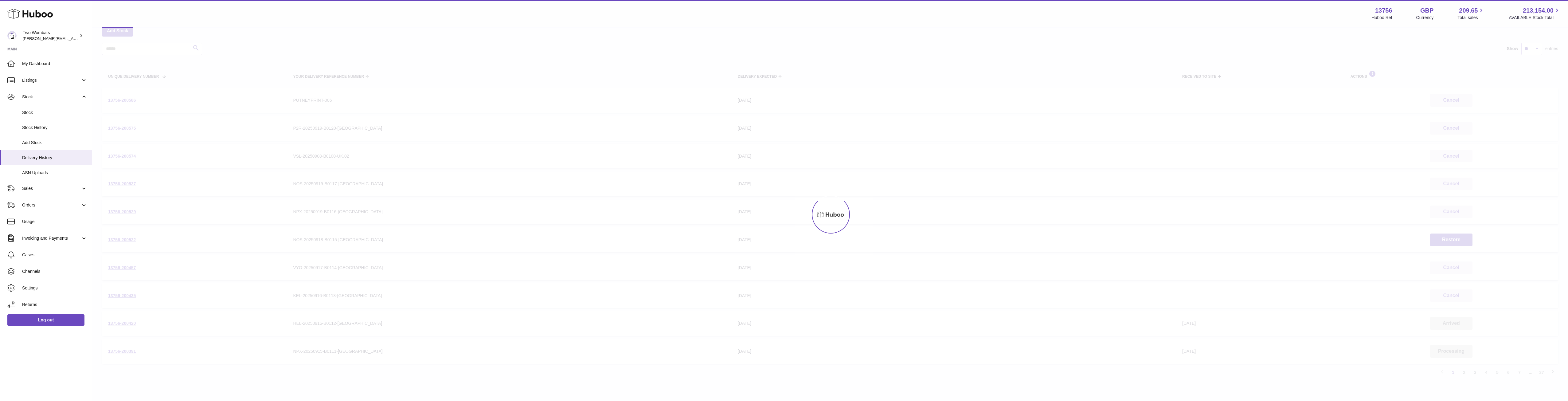
scroll to position [27, 0]
